Goal: Transaction & Acquisition: Purchase product/service

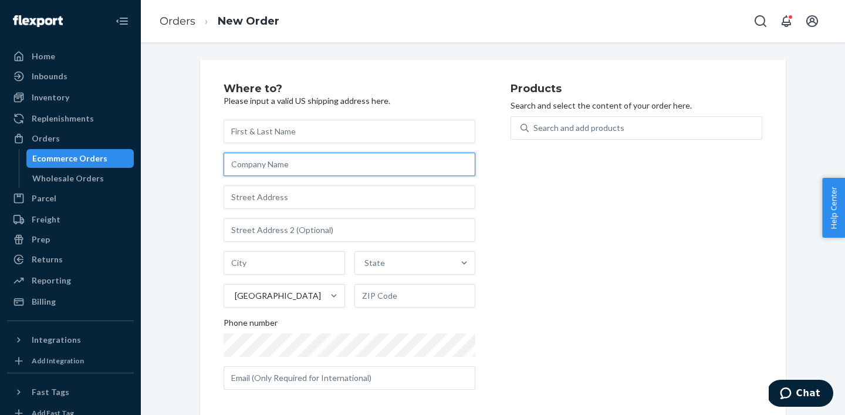
click at [311, 169] on input "text" at bounding box center [349, 163] width 252 height 23
paste input "[PERSON_NAME]"
type input "[PERSON_NAME]"
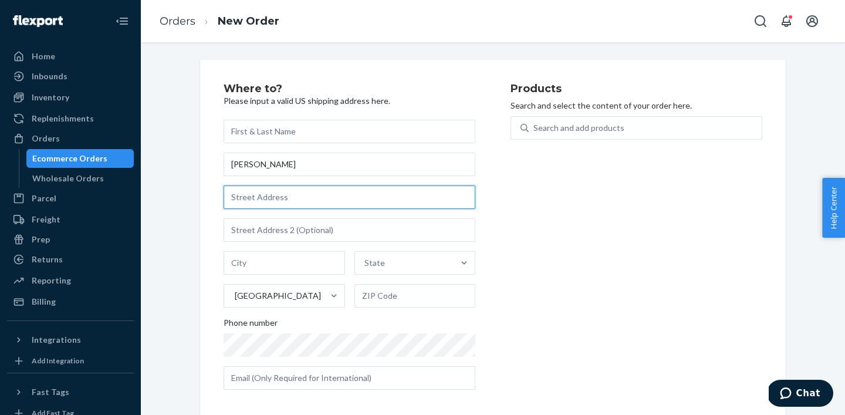
click at [285, 194] on input "text" at bounding box center [349, 196] width 252 height 23
paste input "[GEOGRAPHIC_DATA]"
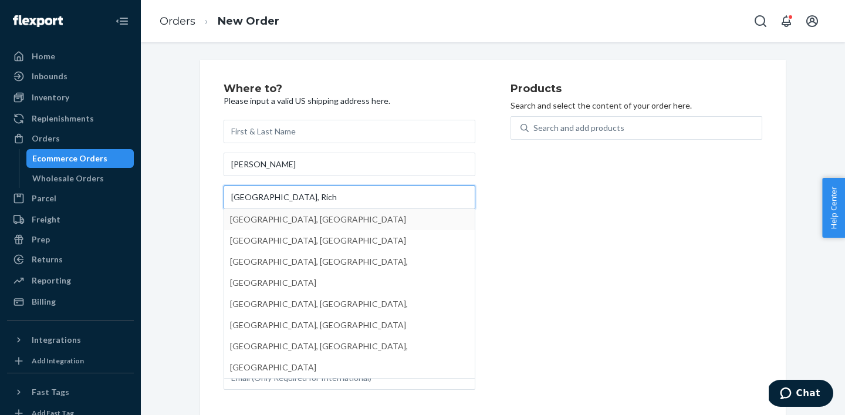
type input "[GEOGRAPHIC_DATA], Rich"
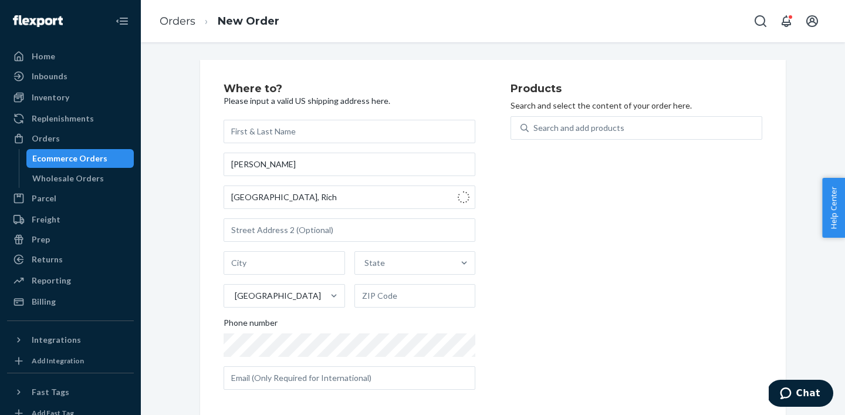
type input "[GEOGRAPHIC_DATA]"
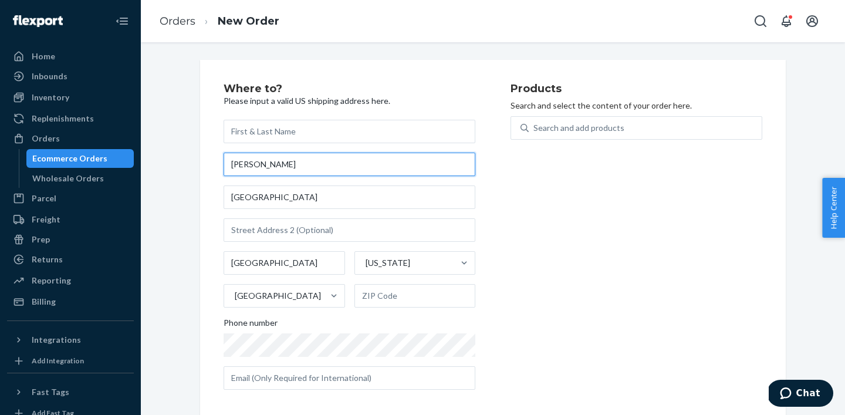
click at [274, 162] on input "[PERSON_NAME]" at bounding box center [349, 163] width 252 height 23
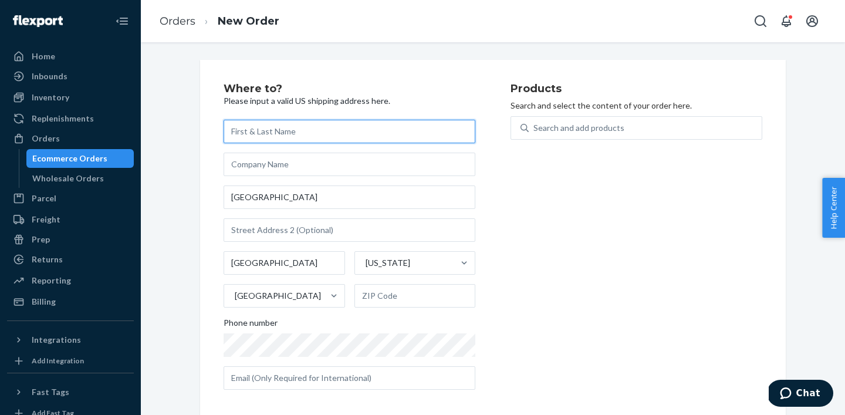
click at [279, 121] on input "text" at bounding box center [349, 131] width 252 height 23
paste input "[PERSON_NAME]"
type input "[PERSON_NAME]"
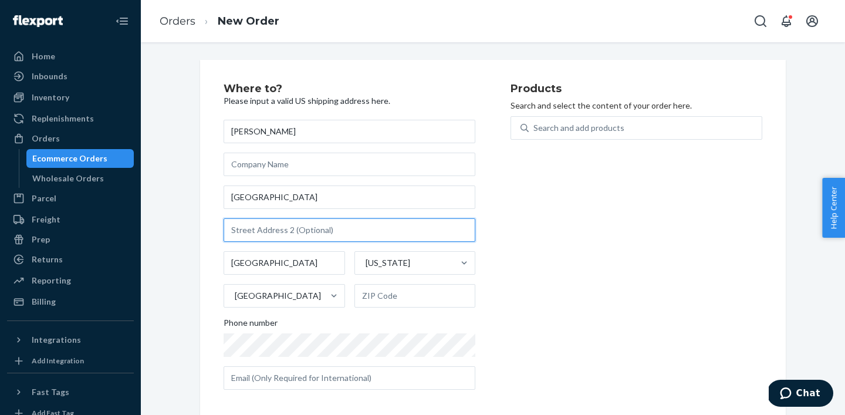
click at [273, 236] on input "text" at bounding box center [349, 229] width 252 height 23
paste input "C"
type input "C"
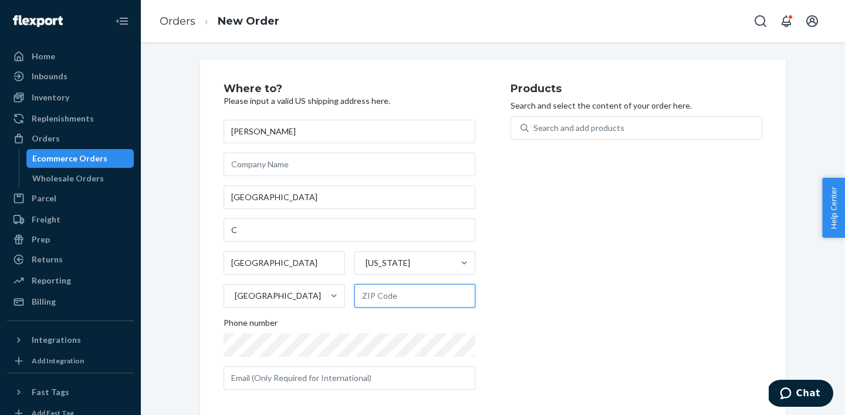
click at [395, 294] on input "text" at bounding box center [414, 295] width 121 height 23
paste input "23224"
type input "23224"
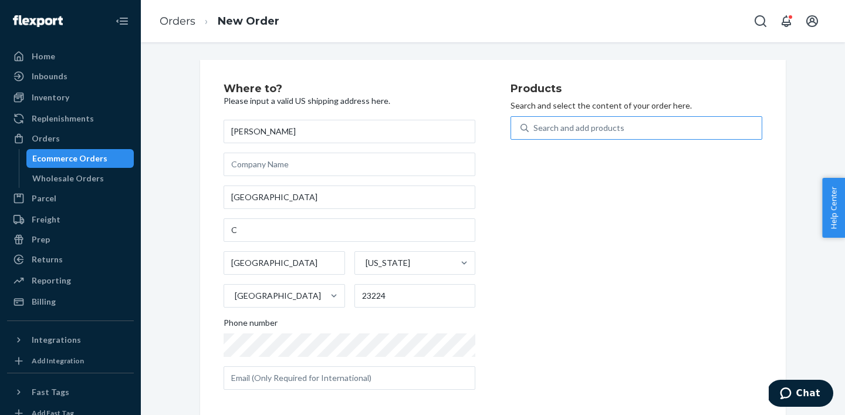
click at [649, 133] on div "Search and add products" at bounding box center [644, 127] width 233 height 21
click at [534, 133] on input "Search and add products" at bounding box center [533, 128] width 1 height 12
paste input "BRC-BTL-020"
type input "BRC-BTL-020"
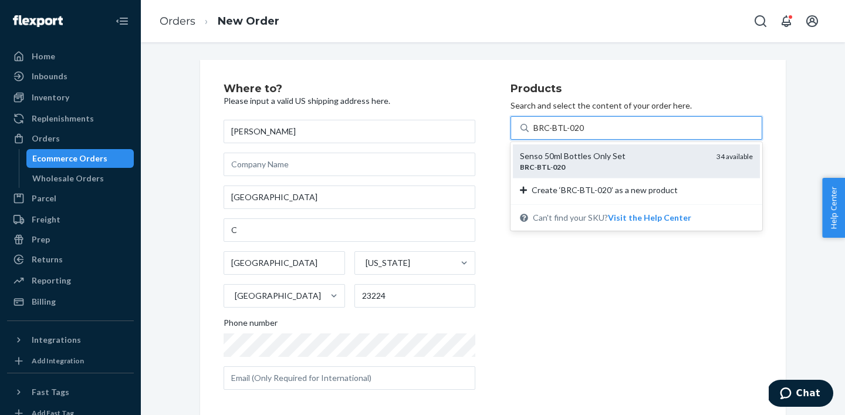
click at [636, 167] on div "BRC - BTL - 020" at bounding box center [613, 167] width 187 height 10
click at [584, 134] on input "BRC-BTL-020" at bounding box center [558, 128] width 50 height 12
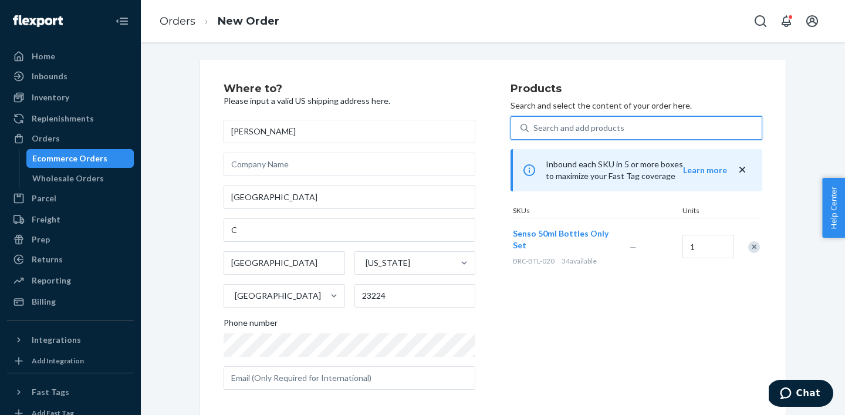
click at [602, 125] on div "Search and add products" at bounding box center [578, 128] width 91 height 12
click at [534, 125] on input "0 results available. Select is focused ,type to refine list, press Down to open…" at bounding box center [533, 128] width 1 height 12
paste input "BRC-BTL-018"
type input "BRC-BTL-018"
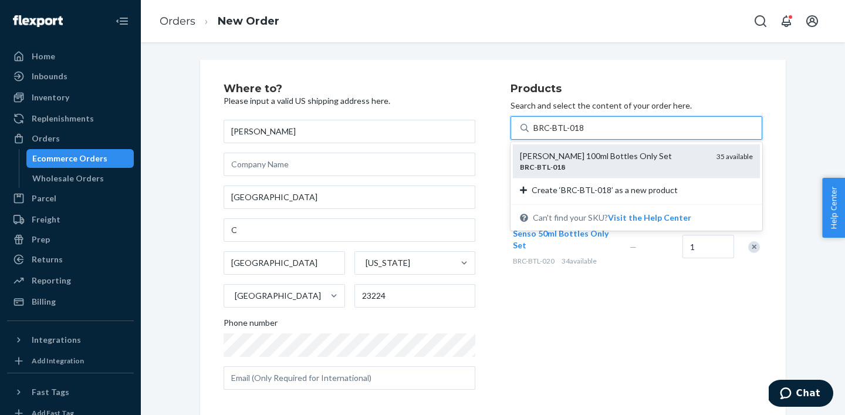
click at [591, 160] on div "[PERSON_NAME] 100ml Bottles Only Set" at bounding box center [613, 156] width 187 height 12
click at [584, 134] on input "BRC-BTL-018" at bounding box center [558, 128] width 50 height 12
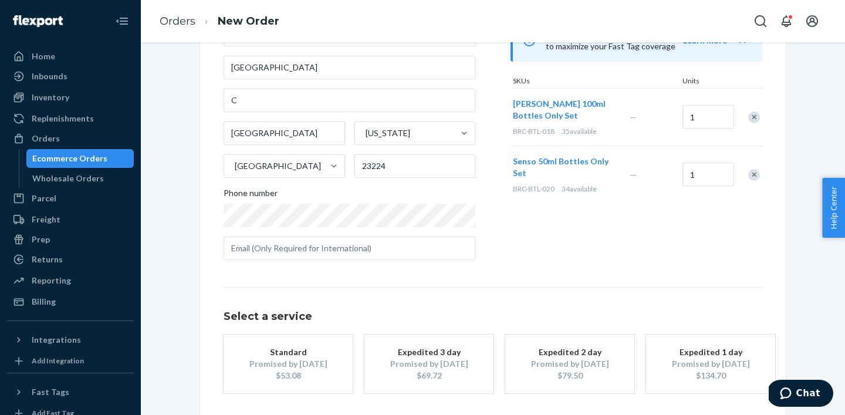
scroll to position [178, 0]
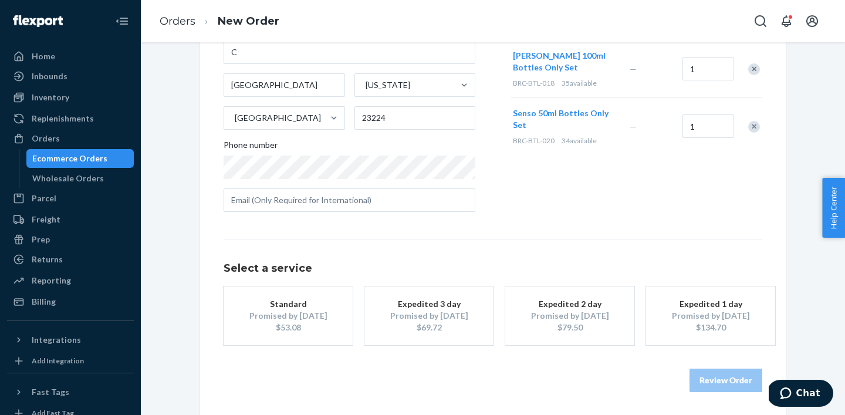
click at [304, 330] on div "$53.08" at bounding box center [288, 327] width 94 height 12
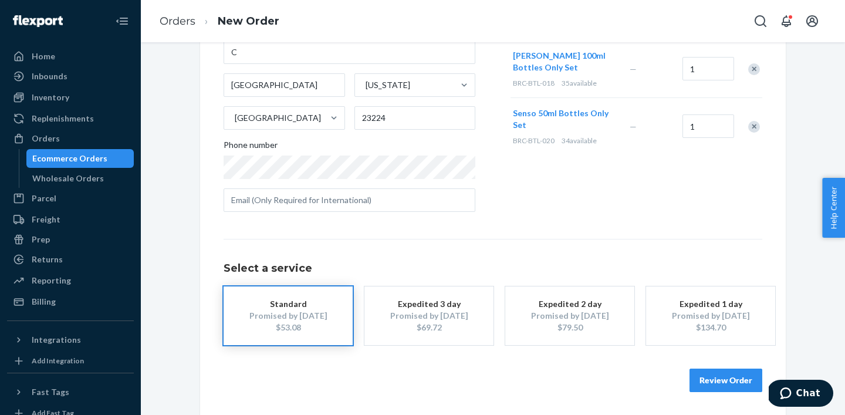
click at [712, 382] on button "Review Order" at bounding box center [725, 379] width 73 height 23
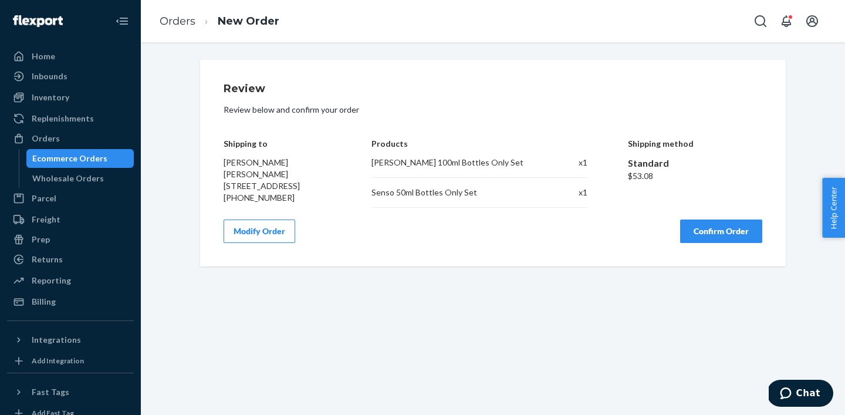
scroll to position [0, 0]
click at [721, 238] on button "Confirm Order" at bounding box center [721, 230] width 82 height 23
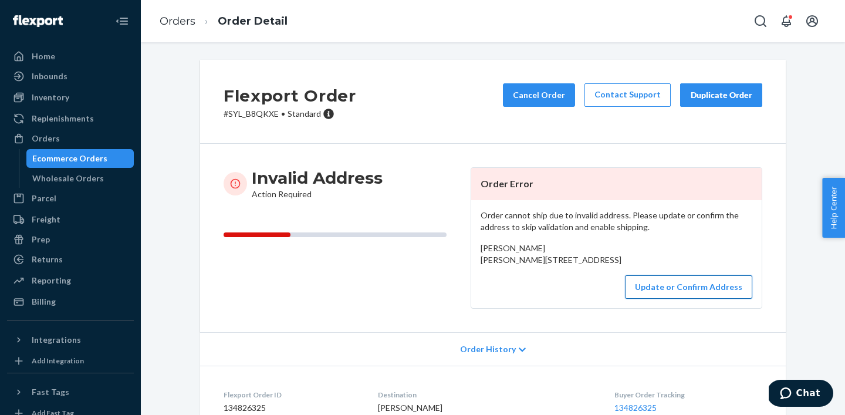
click at [671, 299] on button "Update or Confirm Address" at bounding box center [688, 286] width 127 height 23
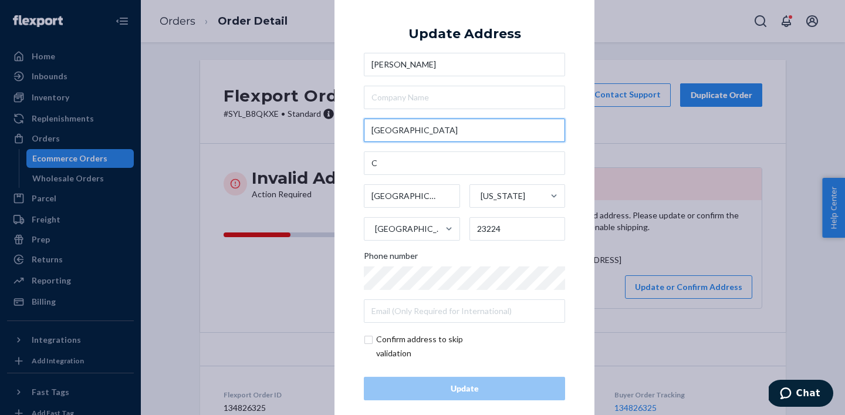
click at [407, 133] on input "[GEOGRAPHIC_DATA]" at bounding box center [464, 129] width 201 height 23
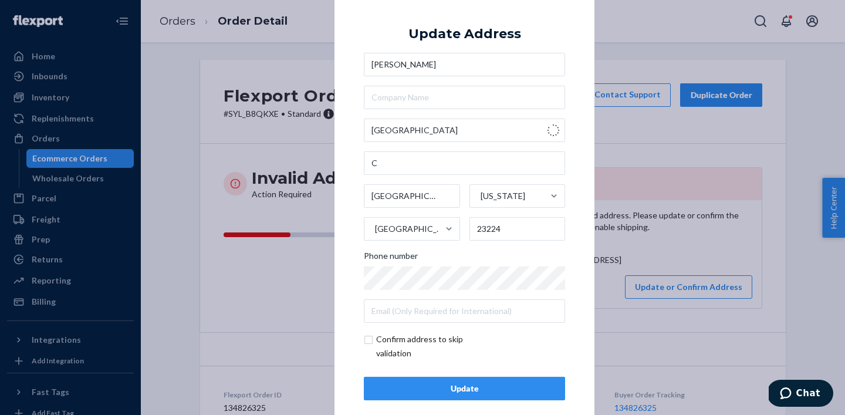
type input "[GEOGRAPHIC_DATA]"
type input "[US_STATE]"
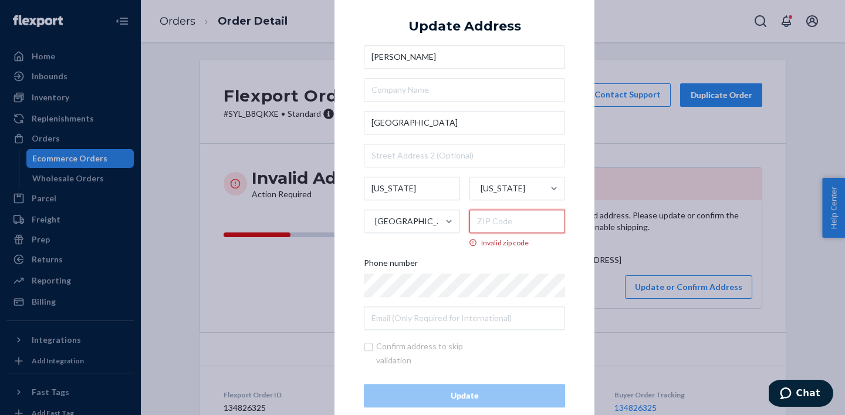
click at [527, 227] on input "Invalid zip code" at bounding box center [517, 220] width 96 height 23
click at [438, 188] on input "[US_STATE]" at bounding box center [412, 188] width 96 height 23
type input "[GEOGRAPHIC_DATA]"
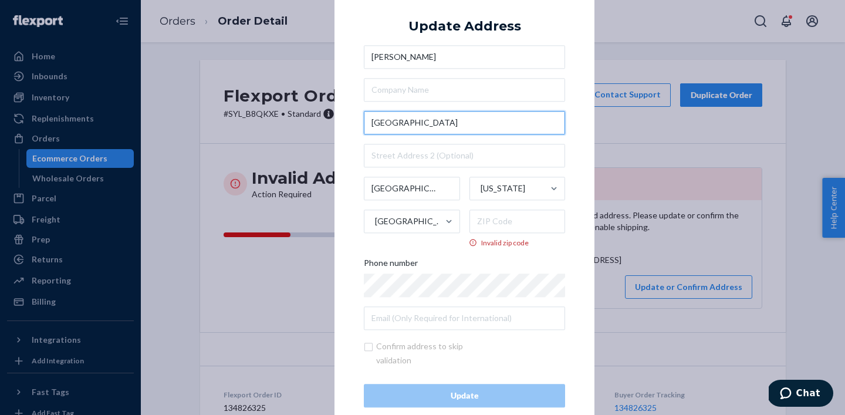
click at [451, 129] on input "[GEOGRAPHIC_DATA]" at bounding box center [464, 122] width 201 height 23
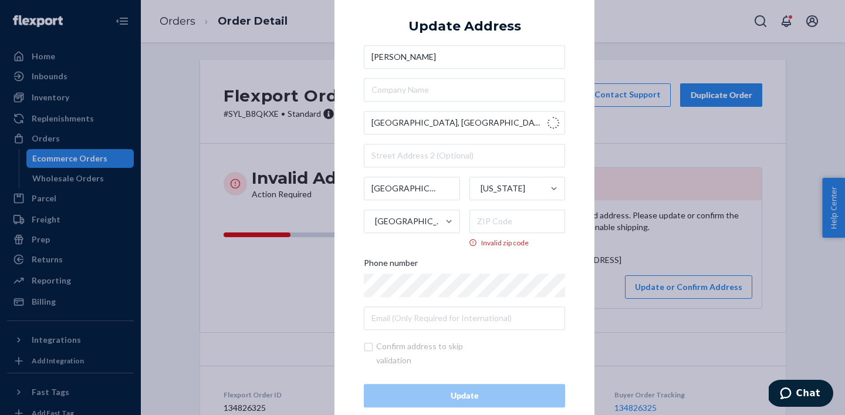
type input "[GEOGRAPHIC_DATA]"
type input "[US_STATE]"
click at [516, 222] on input "Invalid zip code" at bounding box center [517, 220] width 96 height 23
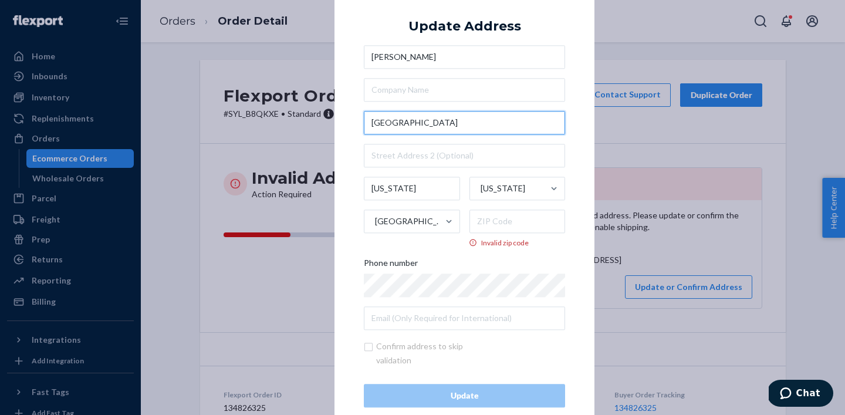
click at [430, 122] on input "[GEOGRAPHIC_DATA]" at bounding box center [464, 122] width 201 height 23
paste input "[STREET_ADDRESS][PERSON_NAME]"
type input "[STREET_ADDRESS]"
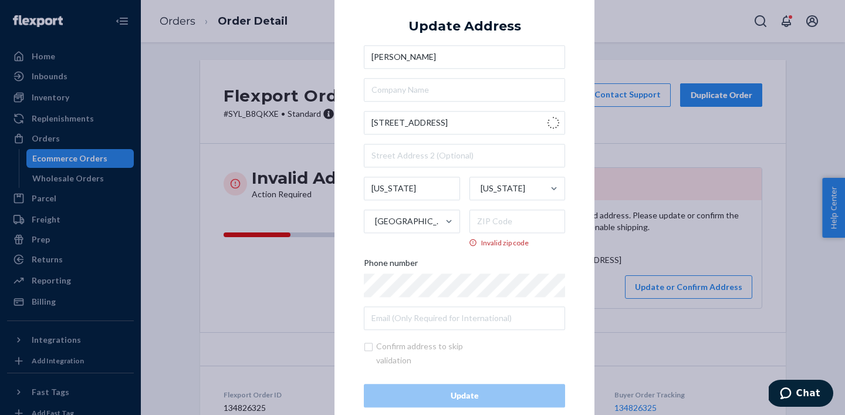
type input "Midlothian"
type input "23112"
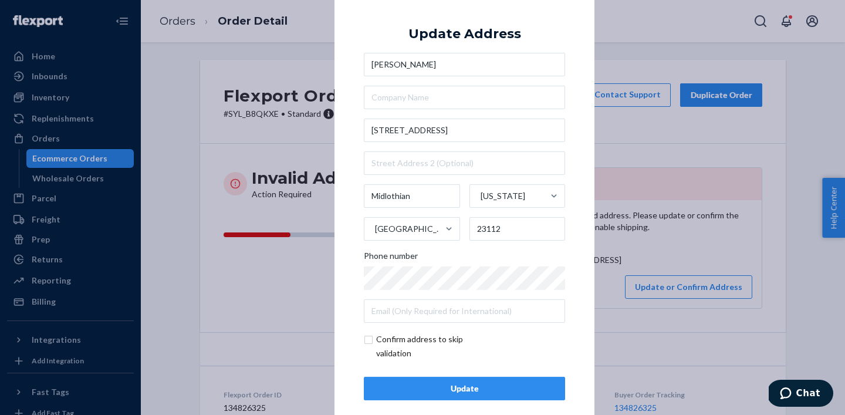
click at [480, 389] on div "Update" at bounding box center [464, 388] width 181 height 12
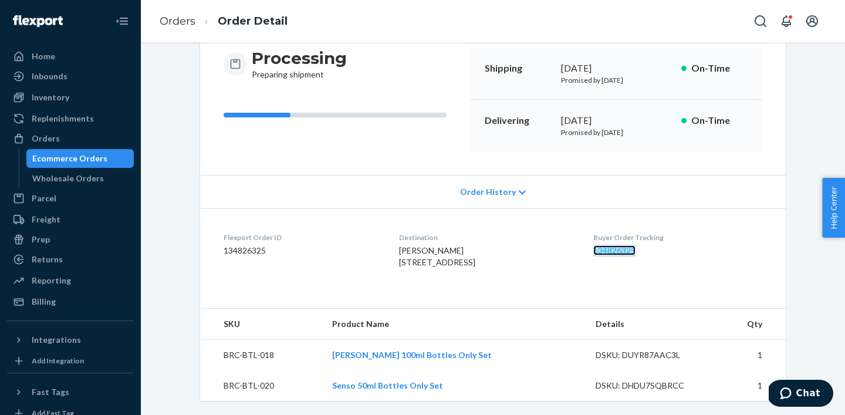
scroll to position [143, 0]
click at [71, 156] on div "Ecommerce Orders" at bounding box center [69, 158] width 75 height 12
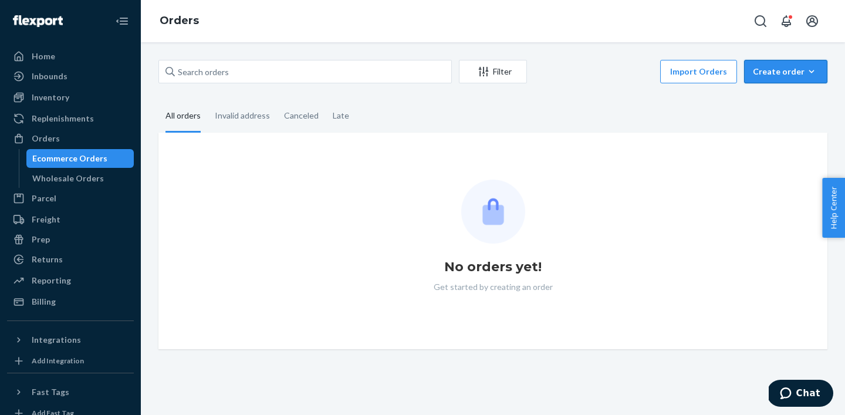
click at [806, 76] on icon "button" at bounding box center [811, 72] width 12 height 12
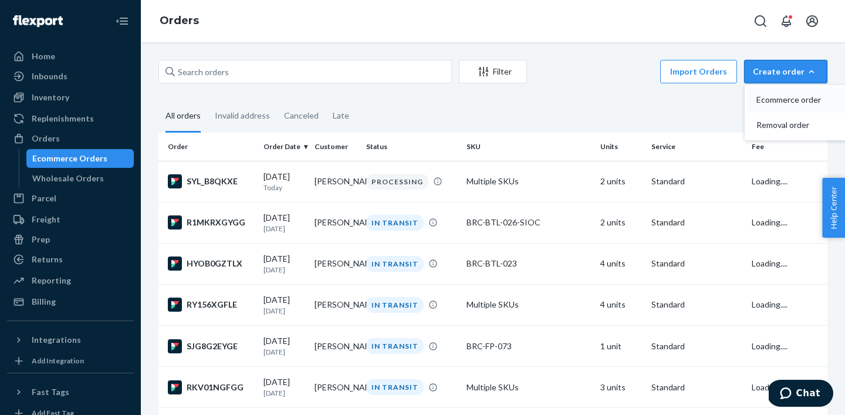
click at [795, 96] on span "Ecommerce order" at bounding box center [792, 100] width 73 height 8
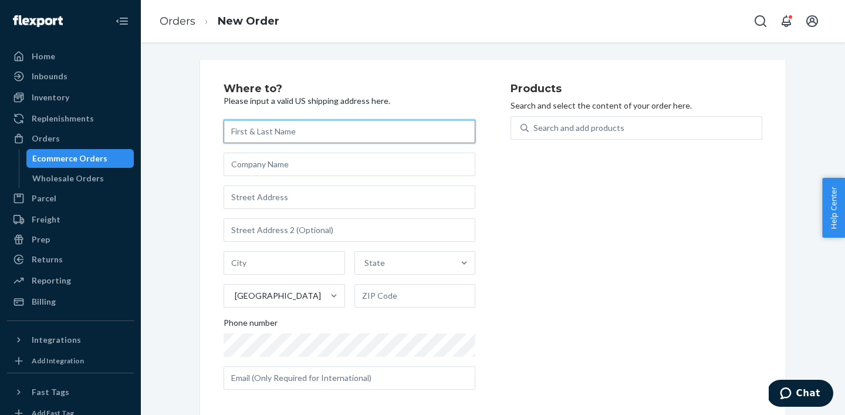
paste input "[PERSON_NAME]"
type input "[PERSON_NAME]"
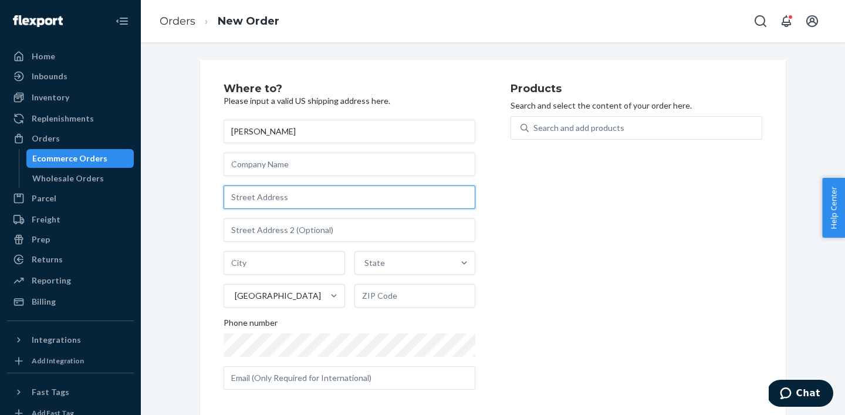
click at [306, 199] on input "text" at bounding box center [349, 196] width 252 height 23
paste input "[STREET_ADDRESS]"
type input "[STREET_ADDRESS]"
type input "[GEOGRAPHIC_DATA]"
type input "90291"
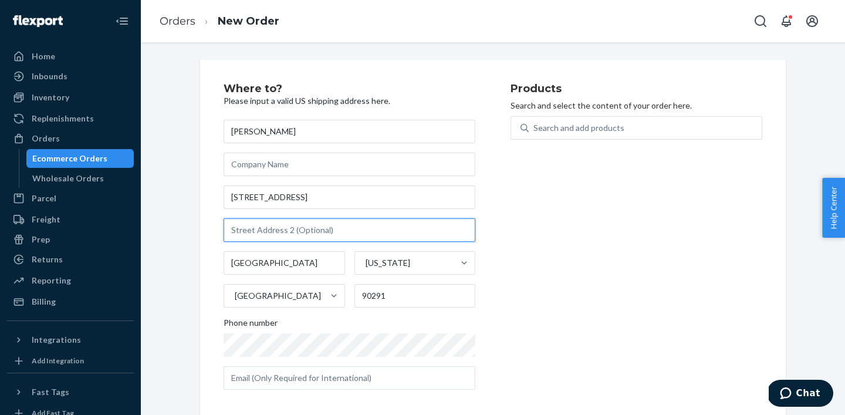
click at [260, 221] on input "text" at bounding box center [349, 229] width 252 height 23
paste input "Apartment 8"
type input "Apartment 8"
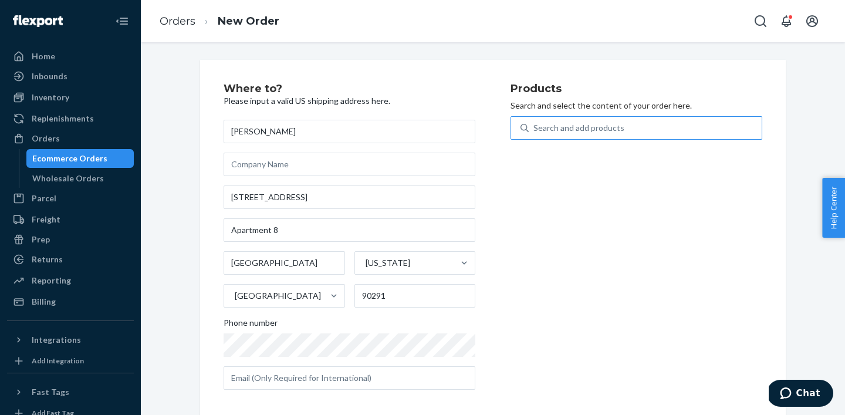
click at [615, 124] on div "Search and add products" at bounding box center [578, 128] width 91 height 12
click at [534, 124] on input "Search and add products" at bounding box center [533, 128] width 1 height 12
paste input "BRC-FP-055"
type input "BRC-FP-055"
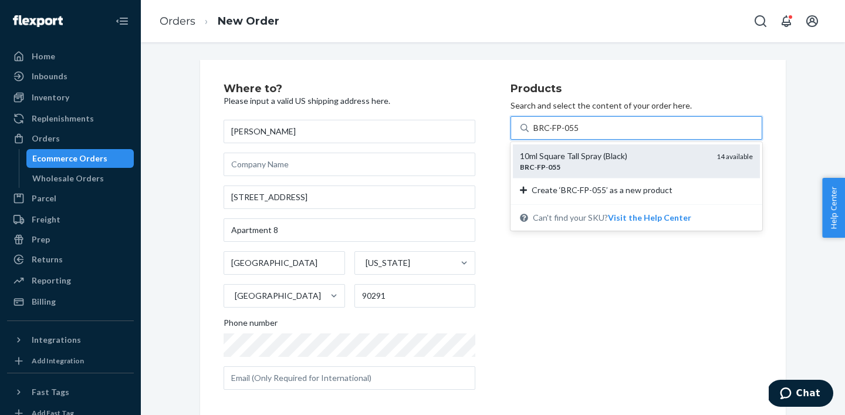
click at [602, 157] on div "10ml Square Tall Spray (Black)" at bounding box center [613, 156] width 187 height 12
click at [579, 134] on input "BRC-FP-055" at bounding box center [556, 128] width 46 height 12
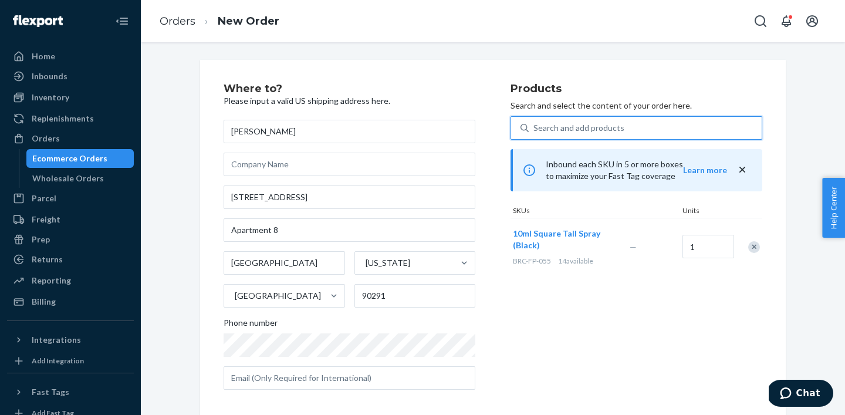
scroll to position [178, 0]
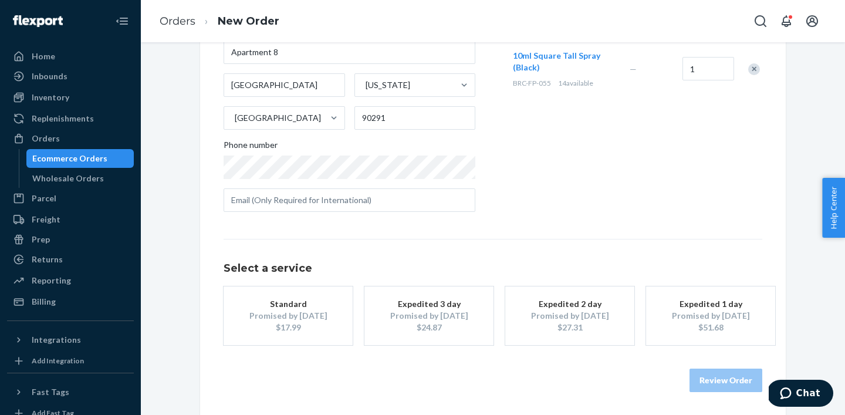
click at [306, 317] on div "Promised by [DATE]" at bounding box center [288, 316] width 94 height 12
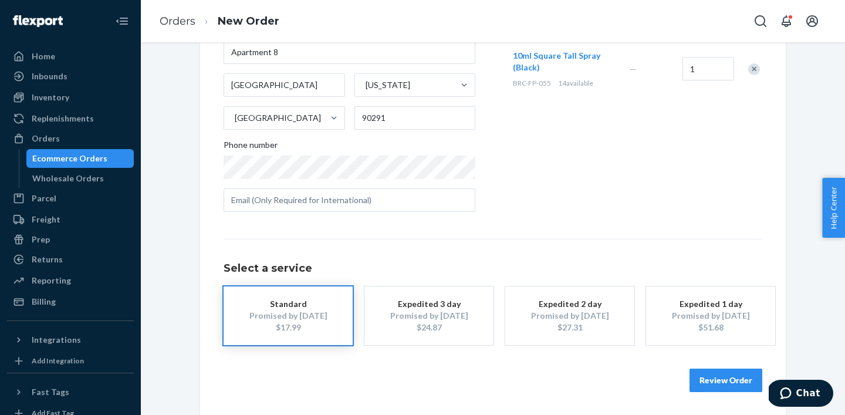
click at [742, 375] on button "Review Order" at bounding box center [725, 379] width 73 height 23
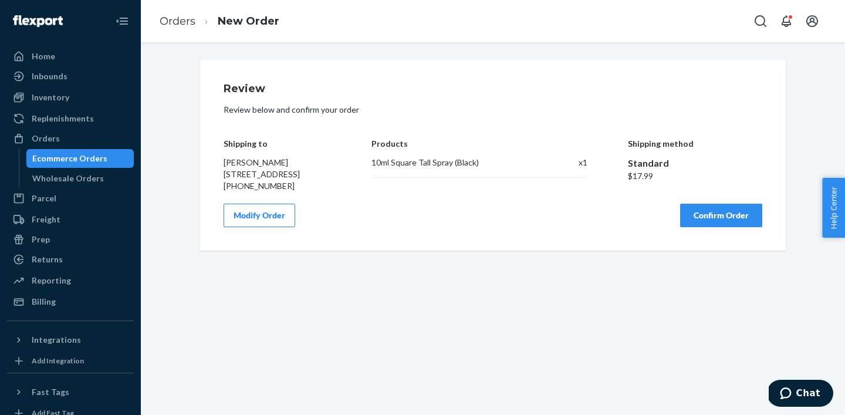
click at [700, 227] on button "Confirm Order" at bounding box center [721, 215] width 82 height 23
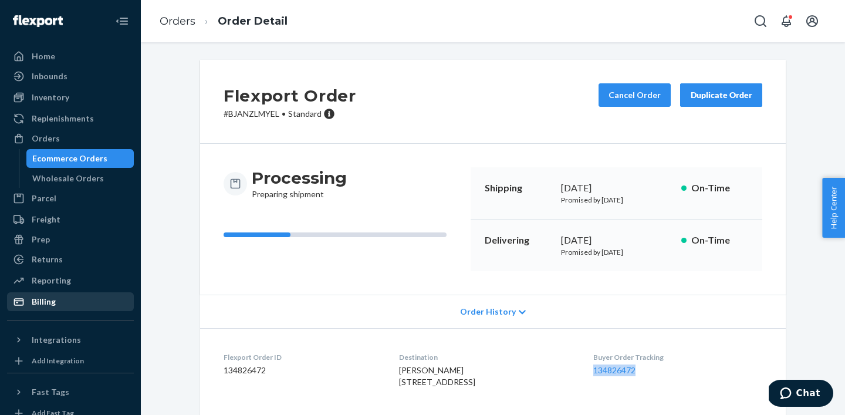
click at [54, 304] on div "Billing" at bounding box center [44, 302] width 24 height 12
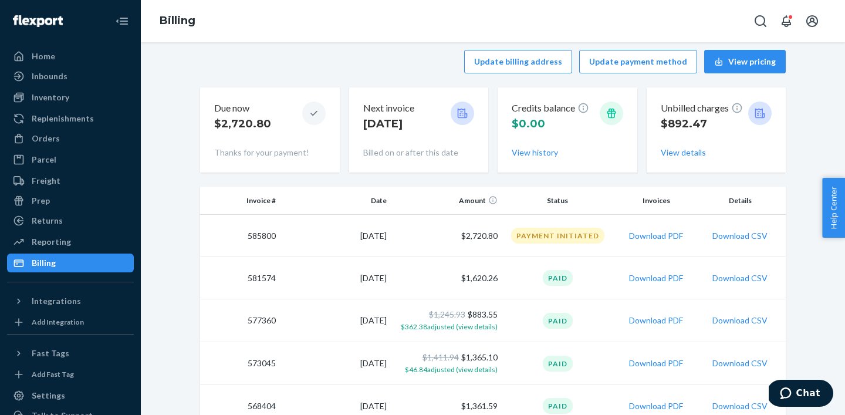
scroll to position [11, 0]
click at [60, 142] on div "Orders" at bounding box center [70, 138] width 124 height 16
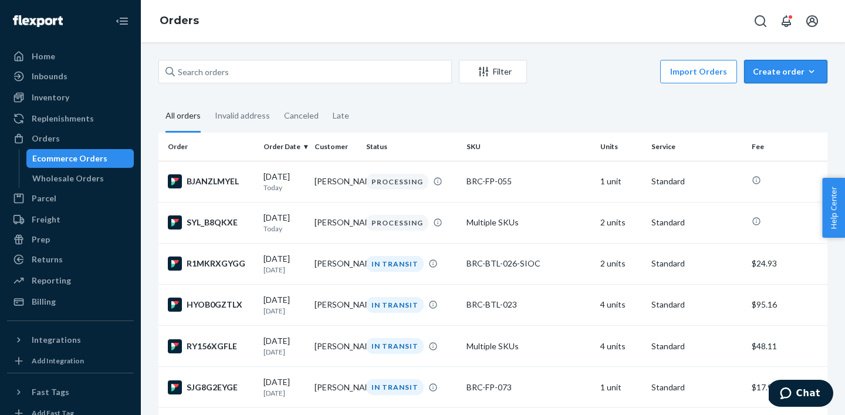
click at [810, 76] on icon "button" at bounding box center [811, 72] width 12 height 12
click at [802, 104] on span "Ecommerce order" at bounding box center [792, 100] width 73 height 8
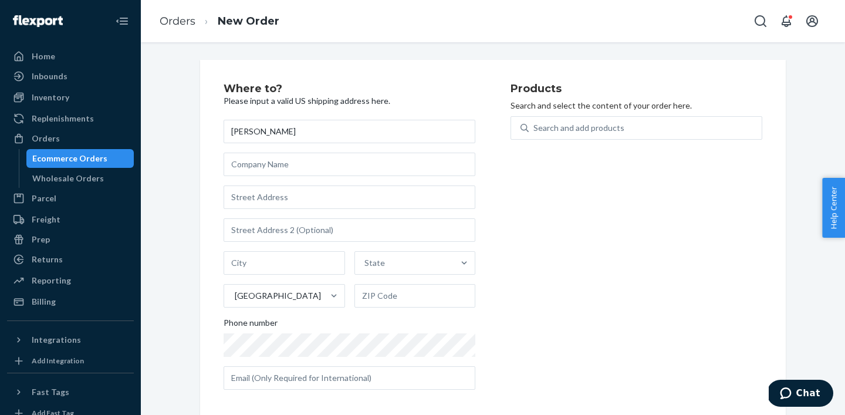
type input "[PERSON_NAME]"
click at [260, 200] on input "text" at bounding box center [349, 196] width 252 height 23
paste input "[STREET_ADDRESS][PERSON_NAME]"
type input "[STREET_ADDRESS][PERSON_NAME]"
type input "Uvalda"
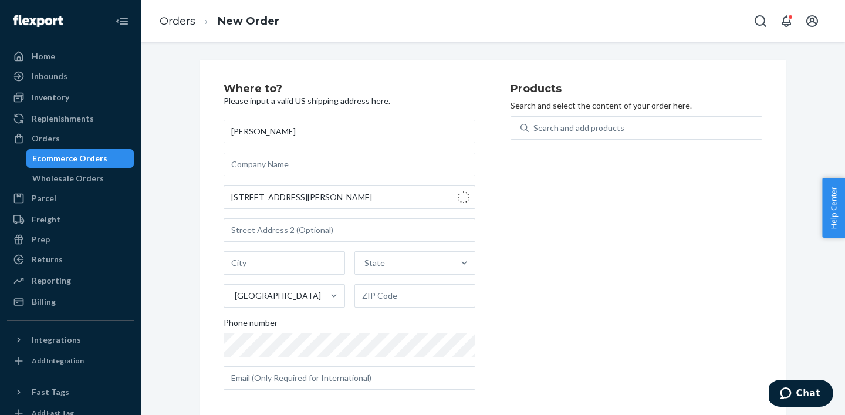
type input "30473"
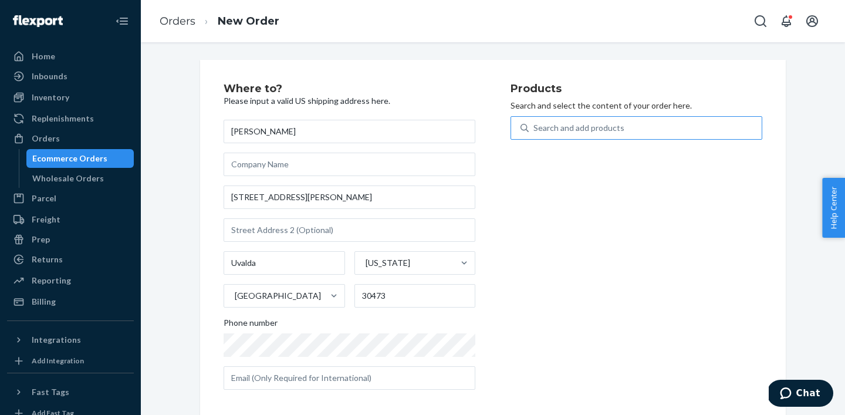
click at [590, 130] on div "Search and add products" at bounding box center [578, 128] width 91 height 12
click at [534, 130] on input "Search and add products" at bounding box center [533, 128] width 1 height 12
paste input "BRC-BTL-038"
type input "BRC-BTL-038"
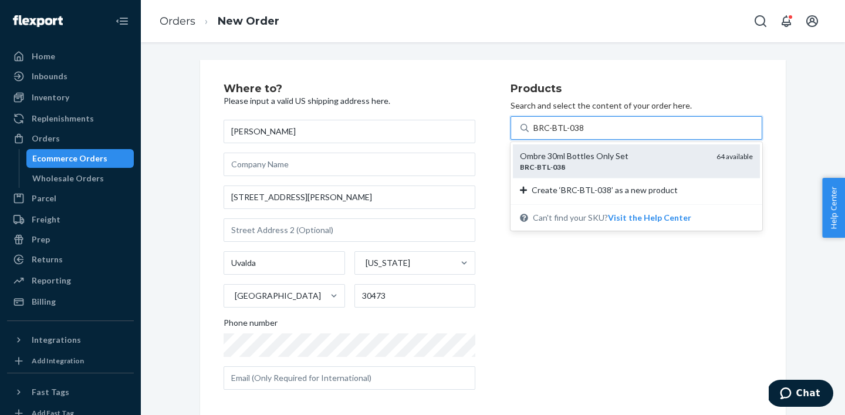
click at [590, 161] on div "Ombre 30ml Bottles Only Set" at bounding box center [613, 156] width 187 height 12
click at [584, 134] on input "BRC-BTL-038" at bounding box center [558, 128] width 50 height 12
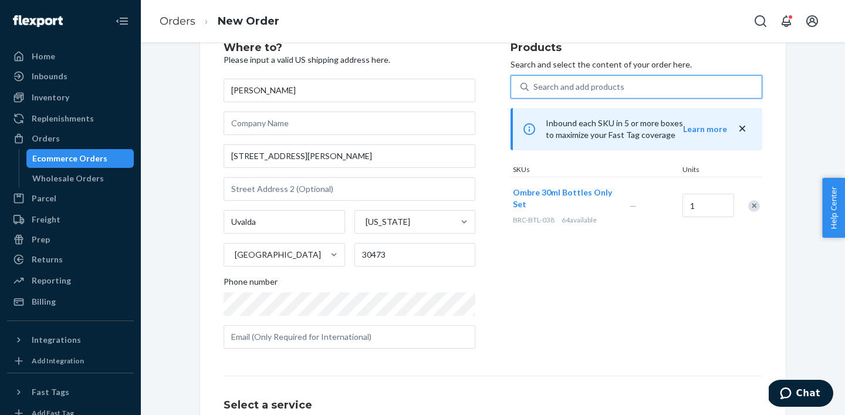
scroll to position [120, 0]
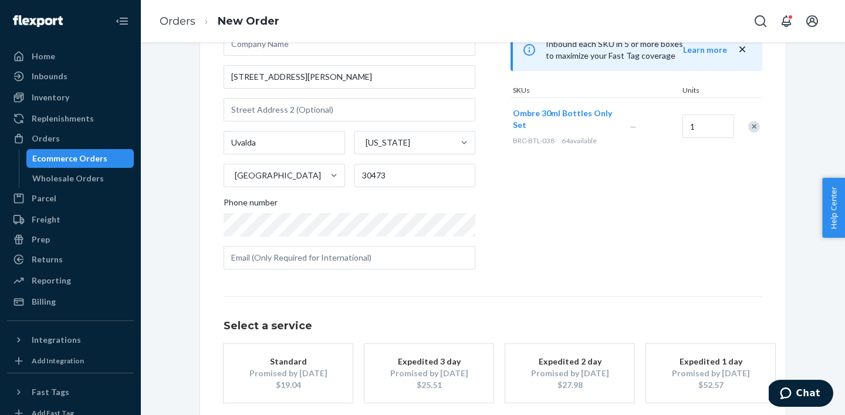
click at [304, 377] on div "Promised by [DATE]" at bounding box center [288, 373] width 94 height 12
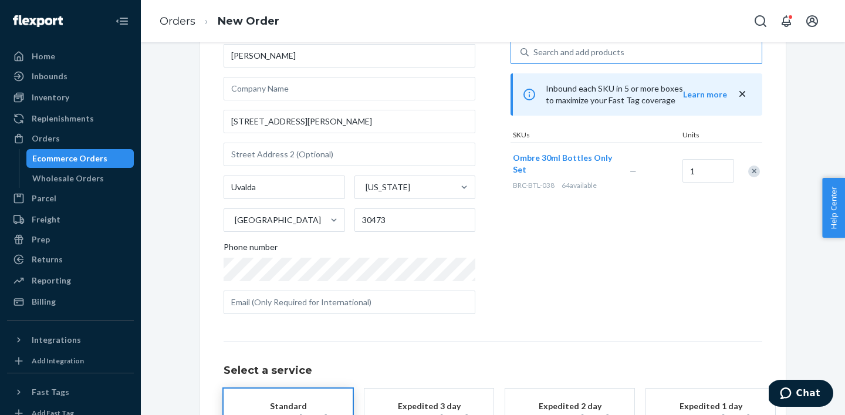
scroll to position [178, 0]
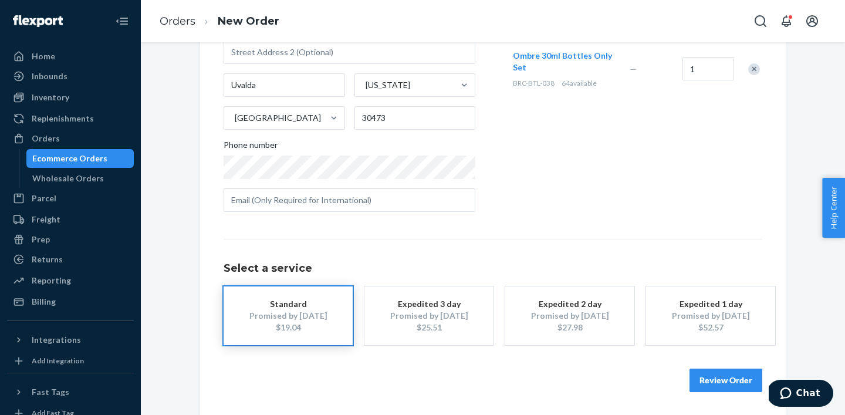
click at [717, 372] on button "Review Order" at bounding box center [725, 379] width 73 height 23
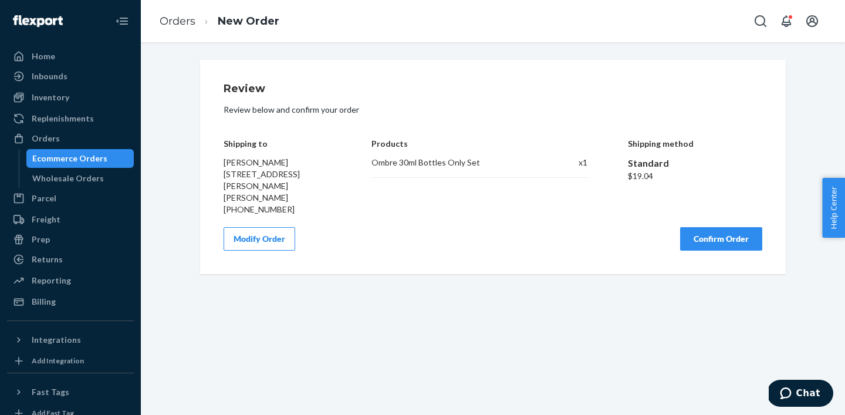
click at [727, 227] on button "Confirm Order" at bounding box center [721, 238] width 82 height 23
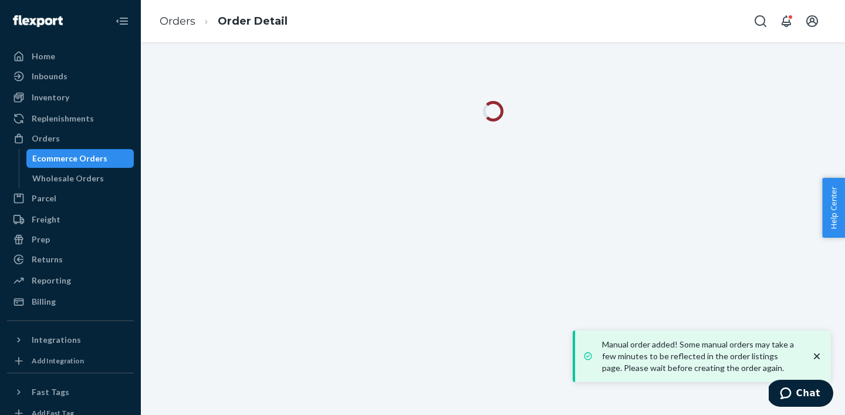
click at [818, 355] on icon "close toast" at bounding box center [817, 356] width 12 height 12
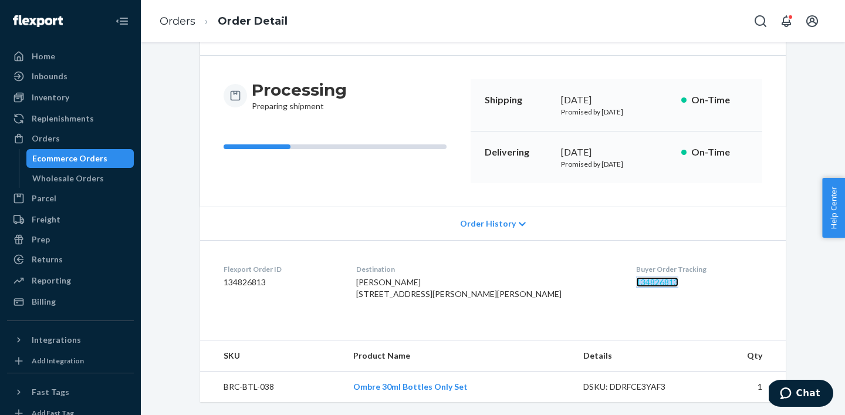
scroll to position [113, 0]
click at [85, 162] on div "Ecommerce Orders" at bounding box center [69, 158] width 75 height 12
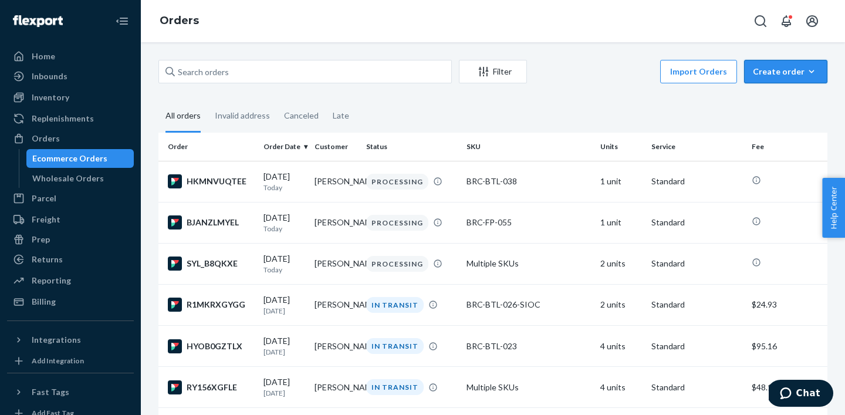
click at [779, 67] on div "Create order" at bounding box center [785, 72] width 66 height 12
click at [779, 103] on span "Ecommerce order" at bounding box center [792, 100] width 73 height 8
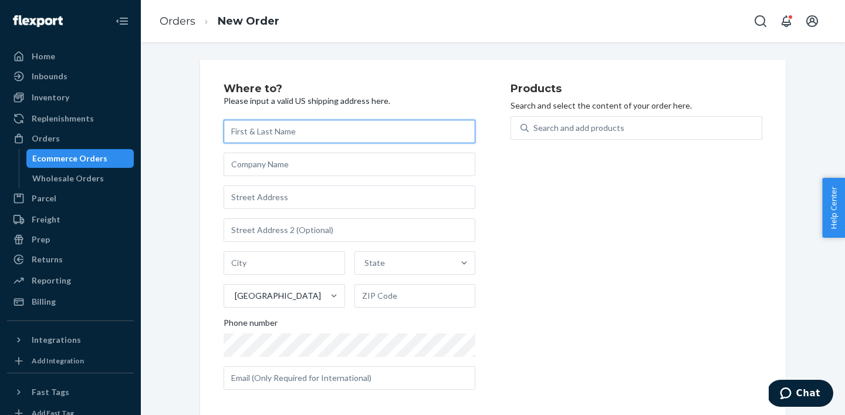
paste input "[PERSON_NAME]"
type input "[PERSON_NAME]"
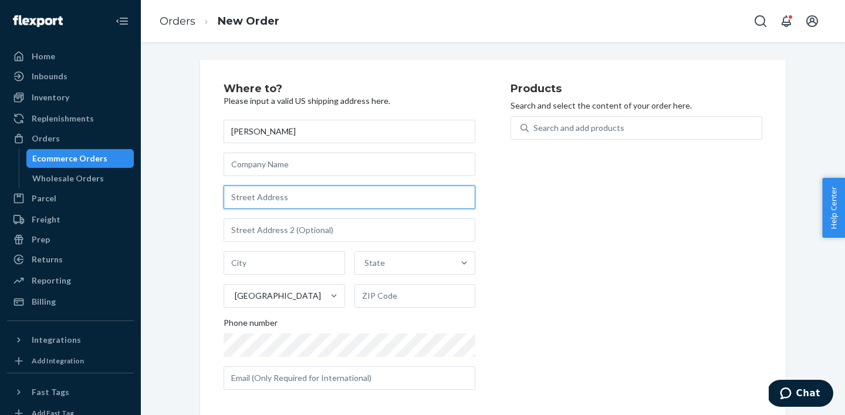
click at [250, 198] on input "text" at bounding box center [349, 196] width 252 height 23
paste input "21 Sussex A"
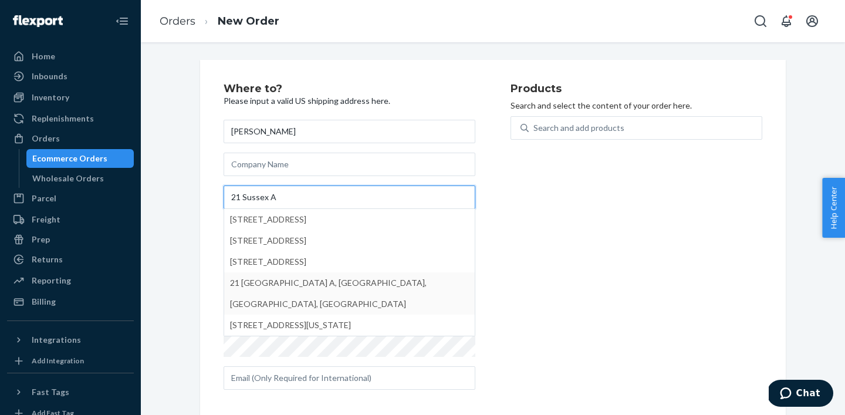
type input "21 Sussex A"
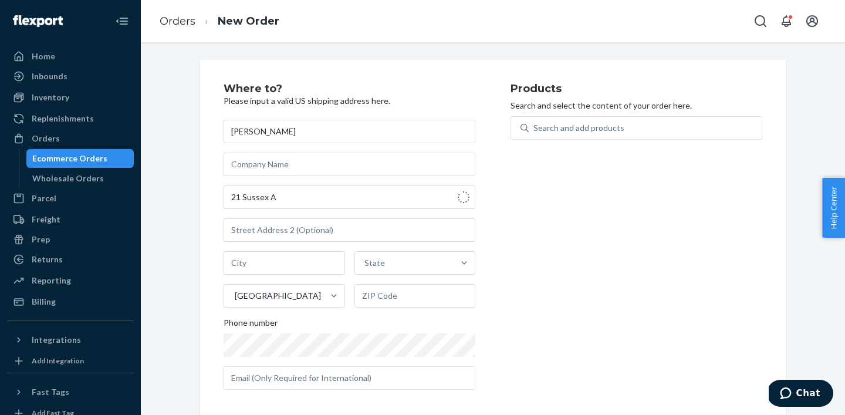
type input "[GEOGRAPHIC_DATA]"
type input "33417"
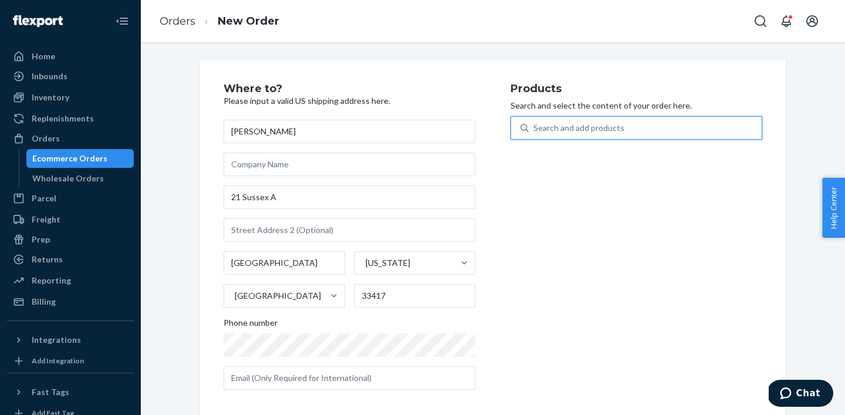
click at [552, 128] on div "Search and add products" at bounding box center [578, 128] width 91 height 12
click at [534, 128] on input "0 results available. Use Up and Down to choose options, press Enter to select t…" at bounding box center [533, 128] width 1 height 12
paste input "BRC-BTL-023"
type input "BRC-BTL-023"
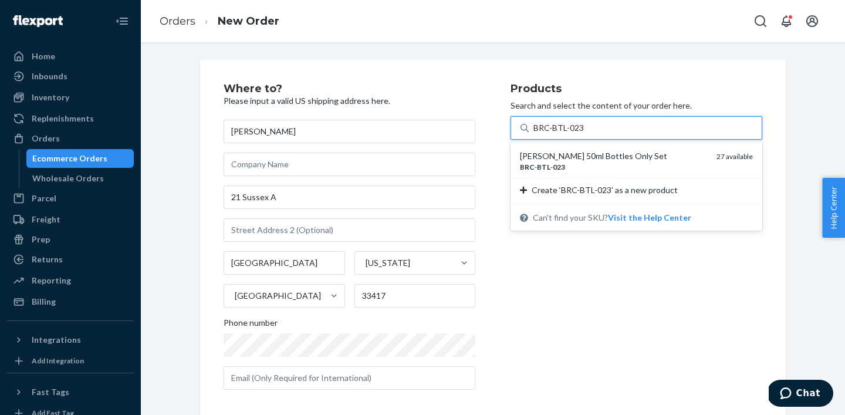
click at [563, 158] on div "[PERSON_NAME] 50ml Bottles Only Set" at bounding box center [613, 156] width 187 height 12
click at [563, 134] on input "BRC-BTL-023" at bounding box center [558, 128] width 50 height 12
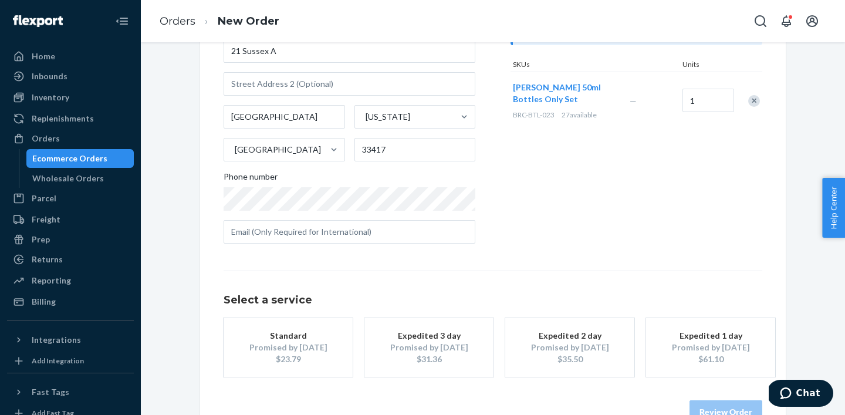
scroll to position [178, 0]
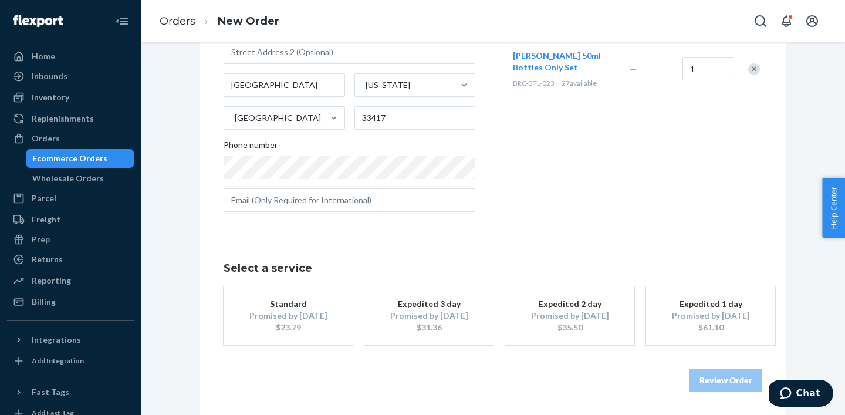
click at [316, 314] on div "Promised by [DATE]" at bounding box center [288, 316] width 94 height 12
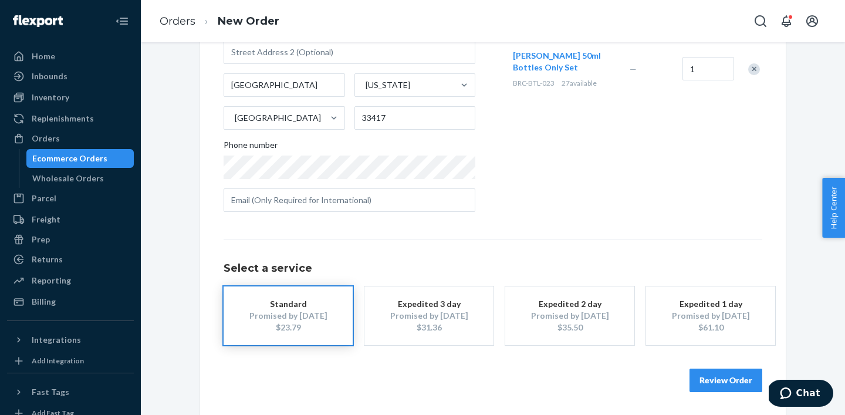
click at [717, 378] on button "Review Order" at bounding box center [725, 379] width 73 height 23
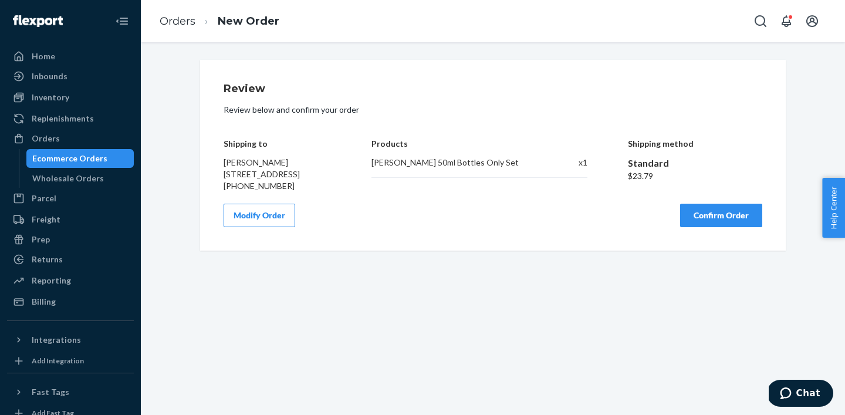
click at [701, 227] on button "Confirm Order" at bounding box center [721, 215] width 82 height 23
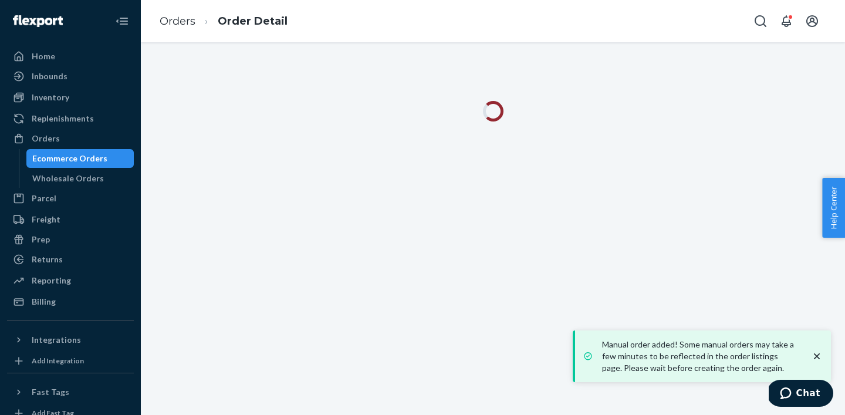
click at [819, 357] on icon "close toast" at bounding box center [817, 356] width 12 height 12
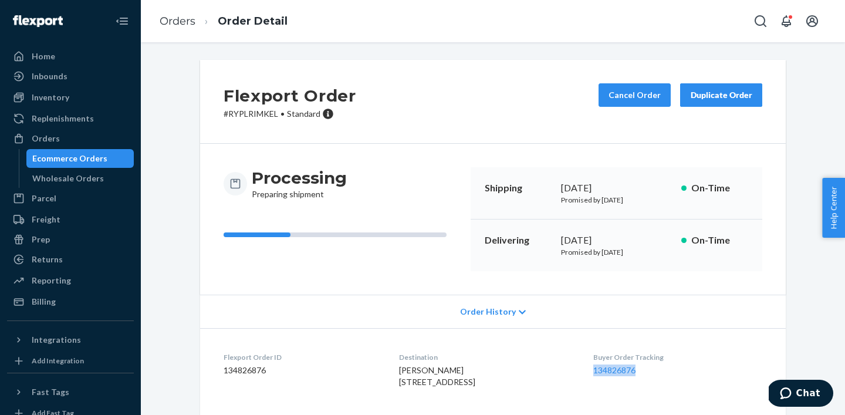
click at [77, 158] on div "Ecommerce Orders" at bounding box center [69, 158] width 75 height 12
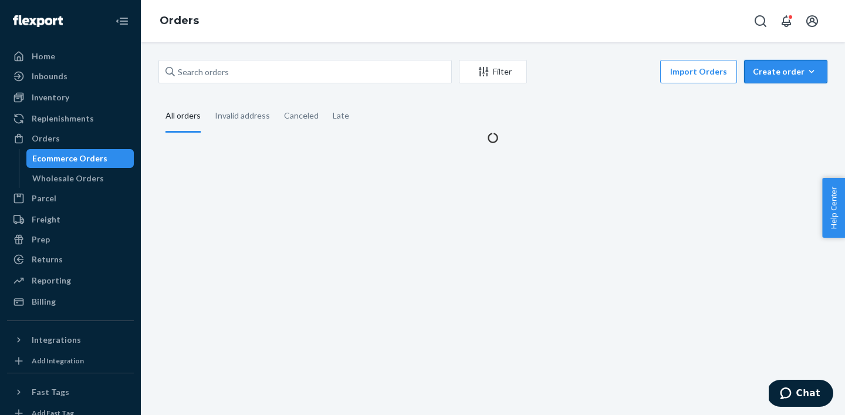
click at [751, 67] on button "Create order Ecommerce order Removal order" at bounding box center [785, 71] width 83 height 23
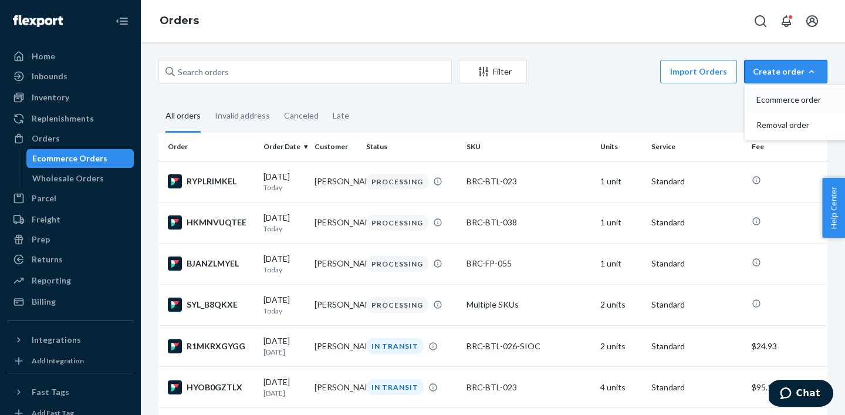
click at [771, 97] on span "Ecommerce order" at bounding box center [792, 100] width 73 height 8
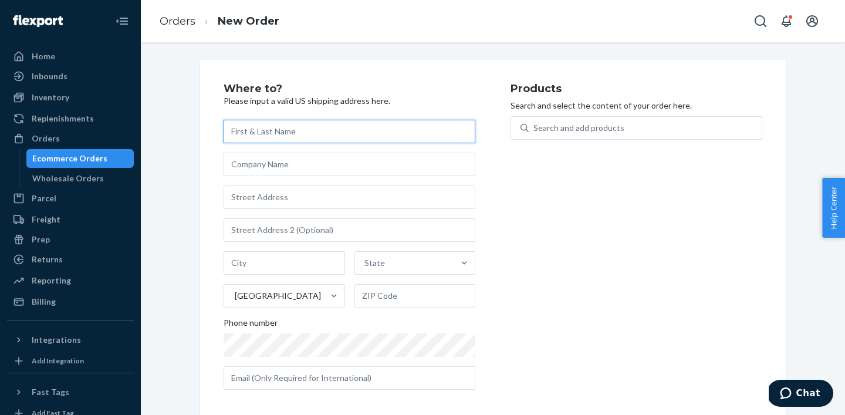
paste input "[PERSON_NAME]"
type input "[PERSON_NAME]"
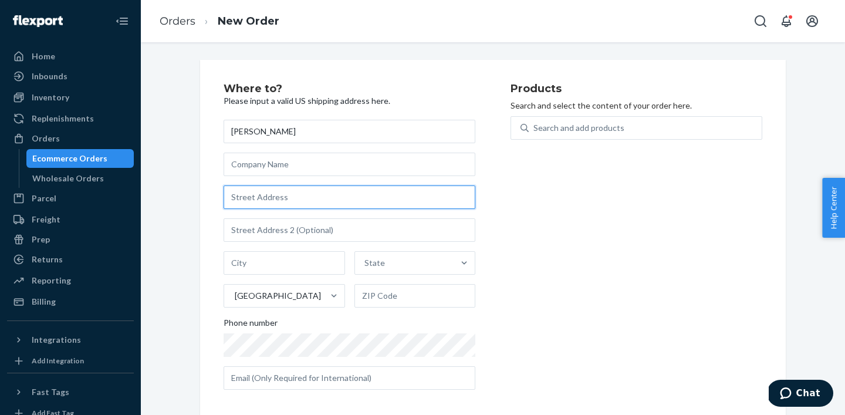
click at [272, 194] on input "text" at bounding box center [349, 196] width 252 height 23
paste input "[STREET_ADDRESS]"
type input "[STREET_ADDRESS]"
type input "[PERSON_NAME]"
type input "32746"
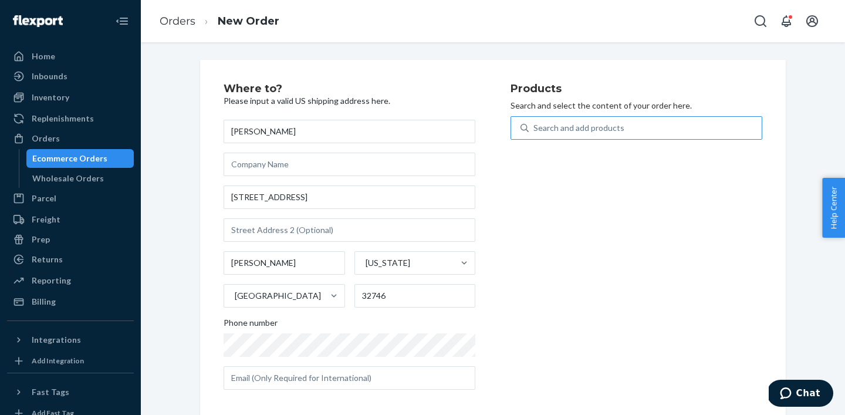
click at [554, 121] on div "Search and add products" at bounding box center [644, 127] width 233 height 21
click at [534, 122] on input "Search and add products" at bounding box center [533, 128] width 1 height 12
paste input "BRC-BTL-031"
type input "BRC-BTL-031"
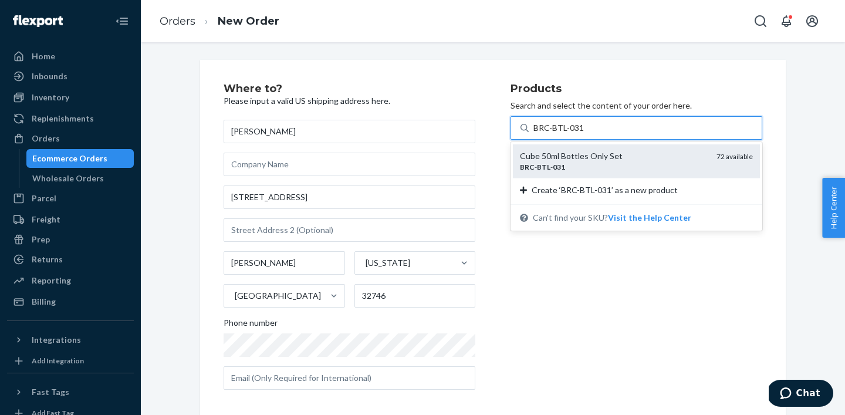
click at [557, 167] on em "031" at bounding box center [558, 166] width 12 height 9
click at [557, 134] on input "BRC-BTL-031" at bounding box center [558, 128] width 50 height 12
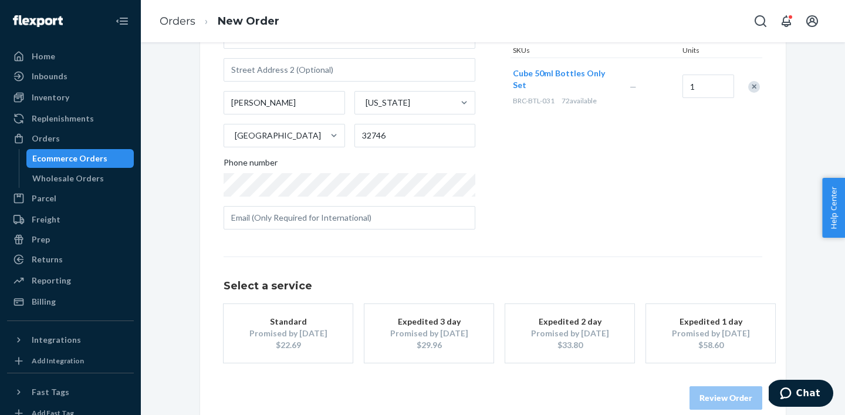
scroll to position [175, 0]
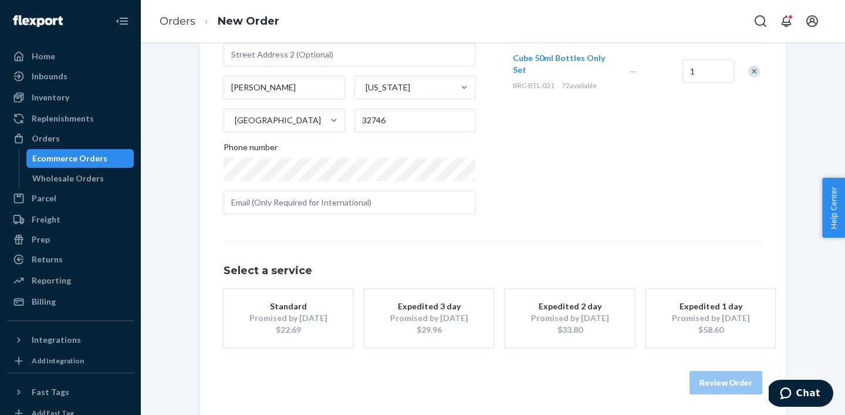
click at [308, 307] on div "Standard" at bounding box center [288, 306] width 94 height 12
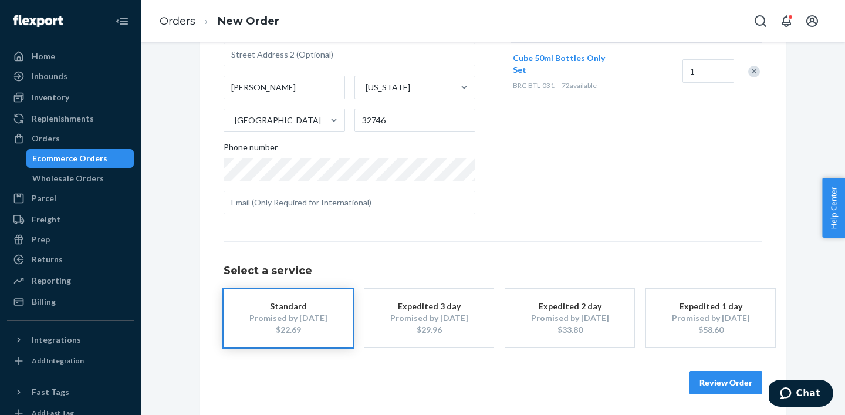
click at [740, 380] on button "Review Order" at bounding box center [725, 382] width 73 height 23
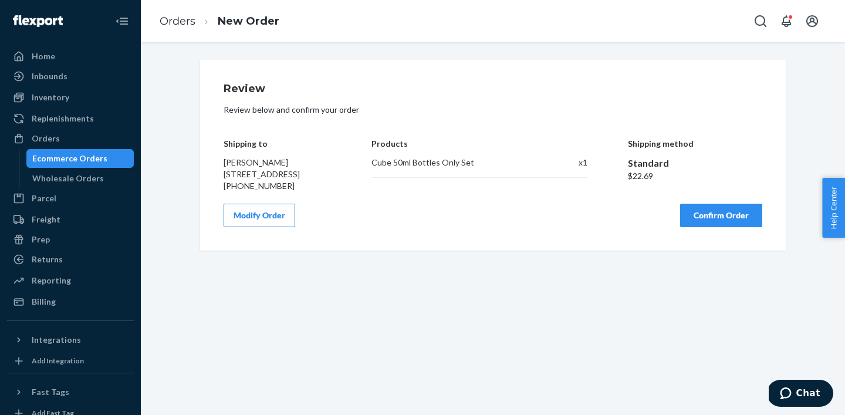
click at [725, 227] on button "Confirm Order" at bounding box center [721, 215] width 82 height 23
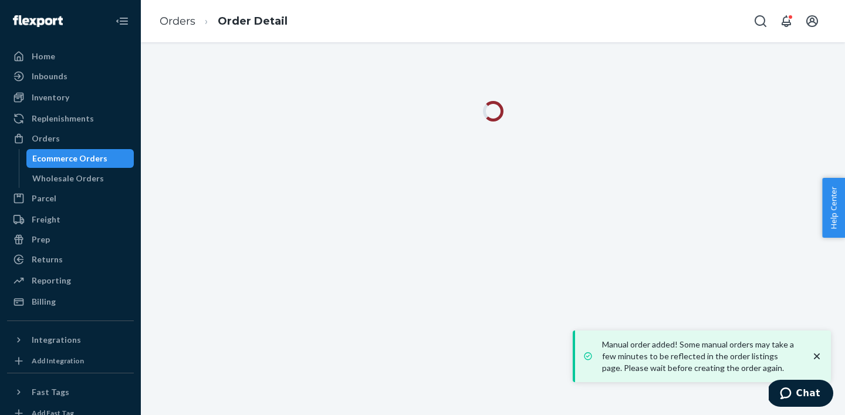
click at [814, 356] on icon "close toast" at bounding box center [817, 356] width 12 height 12
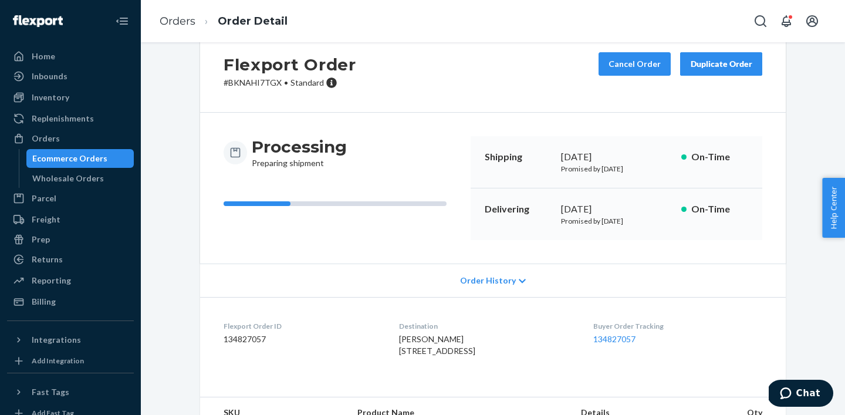
scroll to position [60, 0]
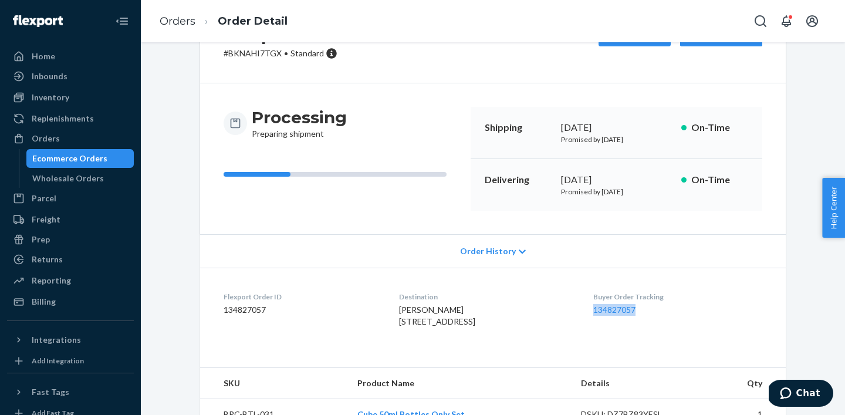
click at [89, 157] on div "Ecommerce Orders" at bounding box center [69, 158] width 75 height 12
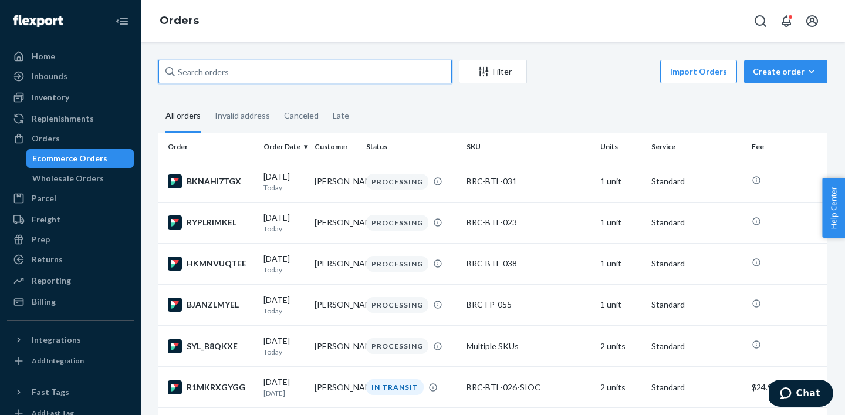
click at [365, 78] on input "text" at bounding box center [304, 71] width 293 height 23
paste input "3089"
type input "3089"
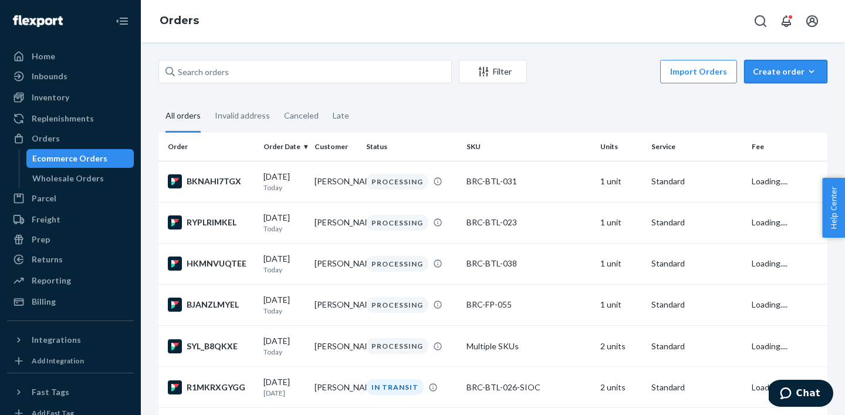
click at [789, 74] on div "Create order" at bounding box center [785, 72] width 66 height 12
click at [782, 99] on span "Ecommerce order" at bounding box center [792, 100] width 73 height 8
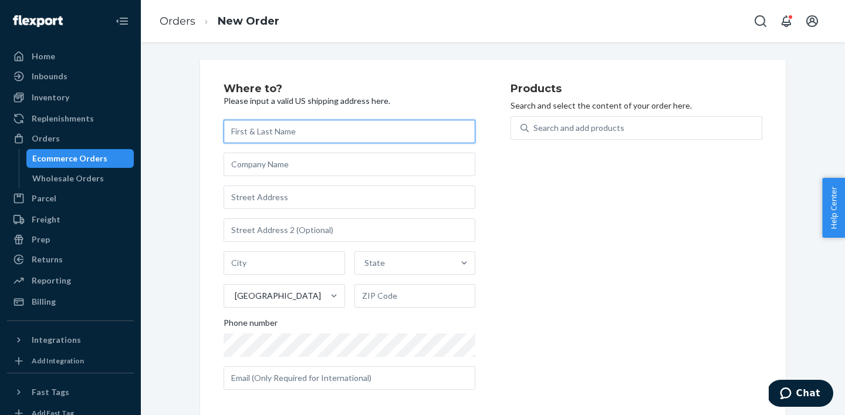
paste input "[PERSON_NAME]"
type input "[PERSON_NAME]"
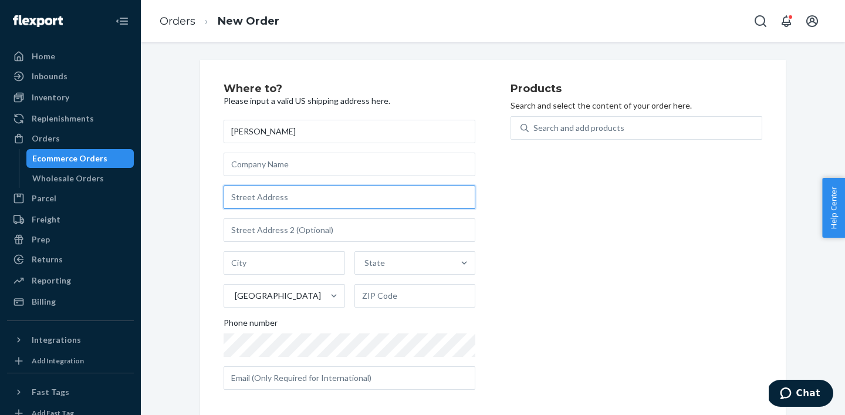
click at [263, 191] on input "text" at bounding box center [349, 196] width 252 height 23
paste input "4538 [GEOGRAPHIC_DATA]"
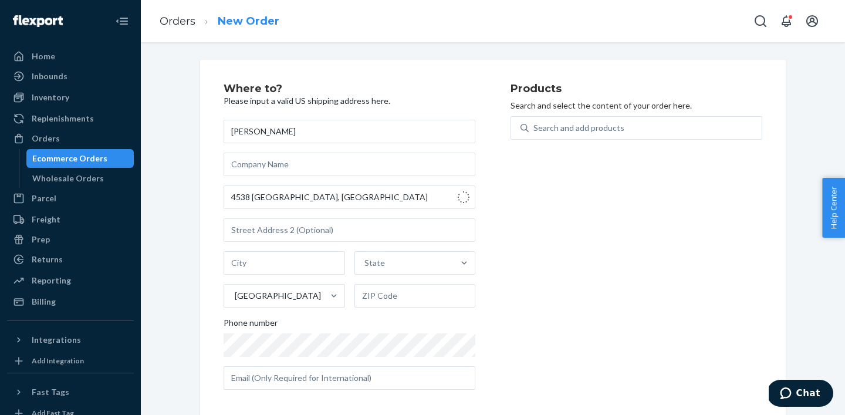
type input "4538 [GEOGRAPHIC_DATA]"
type input "San Antonio"
type input "78223"
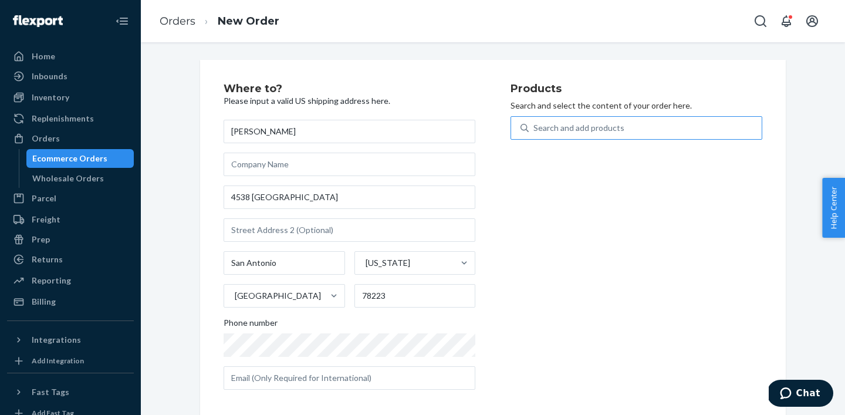
click at [602, 127] on div "Search and add products" at bounding box center [578, 128] width 91 height 12
click at [534, 127] on input "Search and add products" at bounding box center [533, 128] width 1 height 12
paste input "BRC-BTL-019"
type input "BRC-BTL-019"
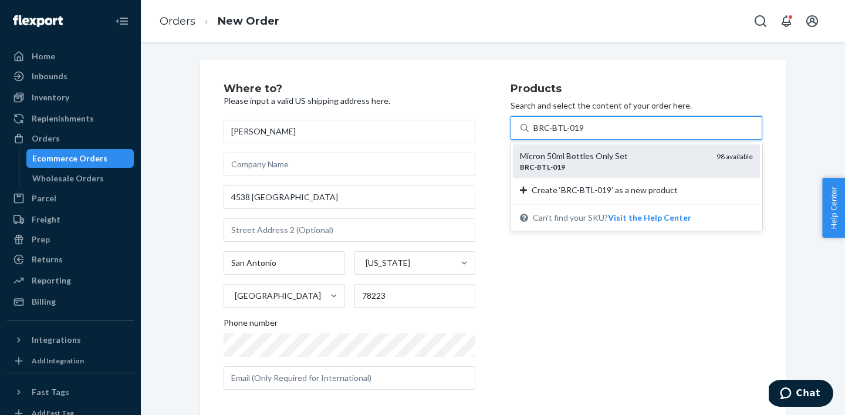
click at [598, 153] on div "Micron 50ml Bottles Only Set" at bounding box center [613, 156] width 187 height 12
click at [584, 134] on input "BRC-BTL-019" at bounding box center [558, 128] width 50 height 12
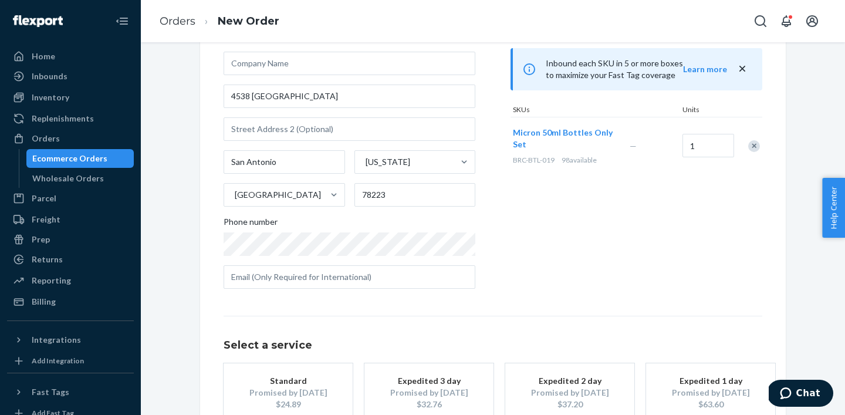
scroll to position [103, 0]
click at [315, 393] on div "Promised by [DATE]" at bounding box center [288, 391] width 94 height 12
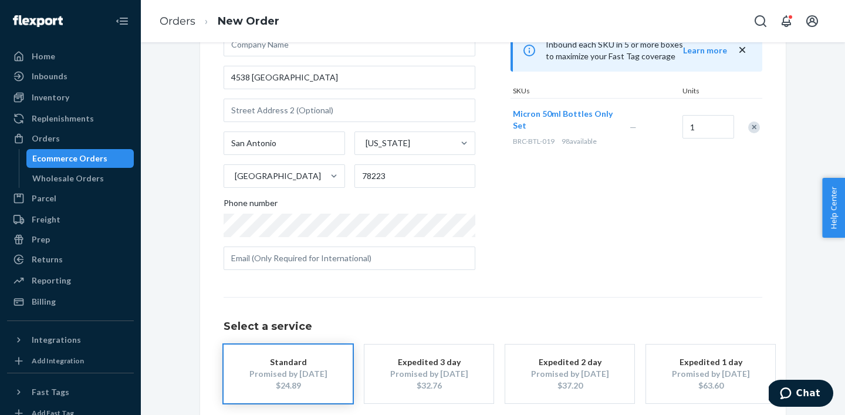
scroll to position [178, 0]
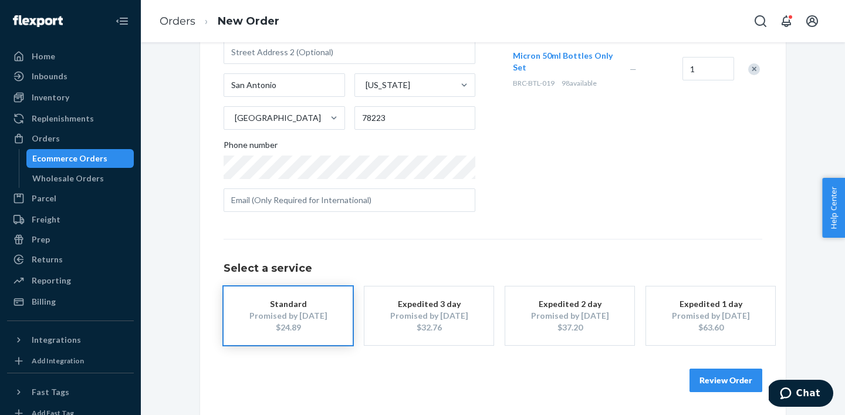
click at [733, 379] on button "Review Order" at bounding box center [725, 379] width 73 height 23
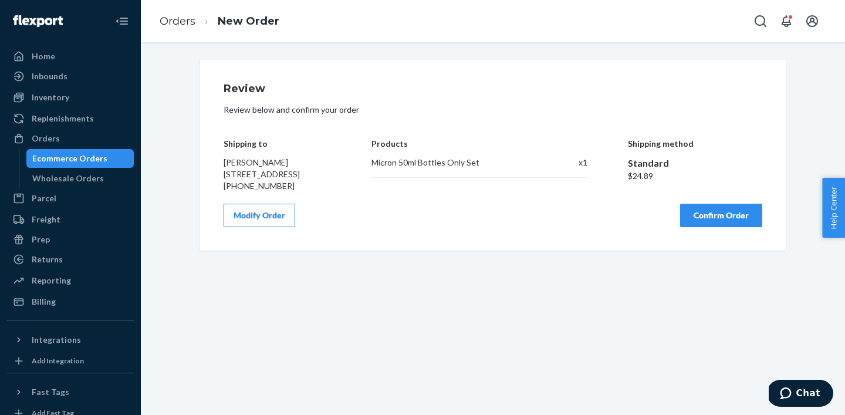
click at [735, 227] on button "Confirm Order" at bounding box center [721, 215] width 82 height 23
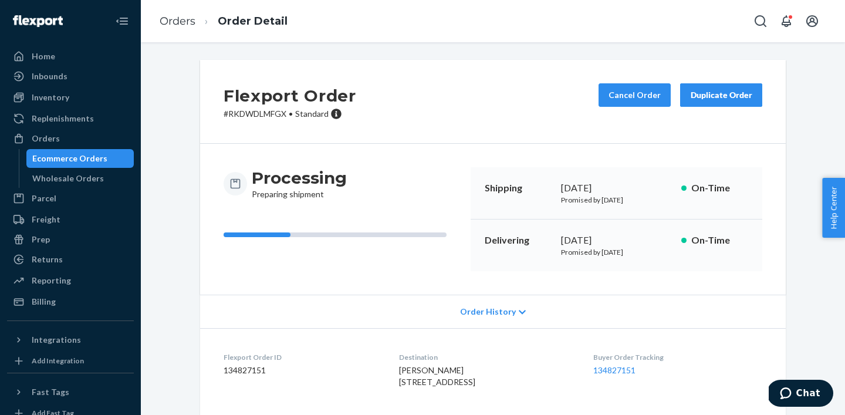
scroll to position [113, 0]
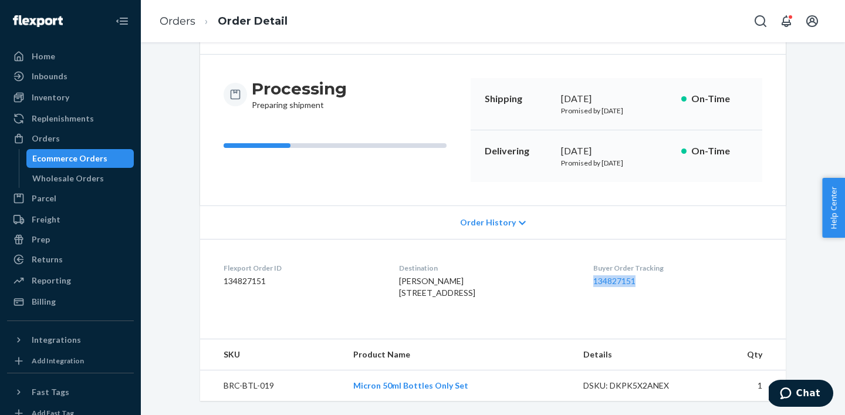
click at [60, 158] on div "Ecommerce Orders" at bounding box center [69, 158] width 75 height 12
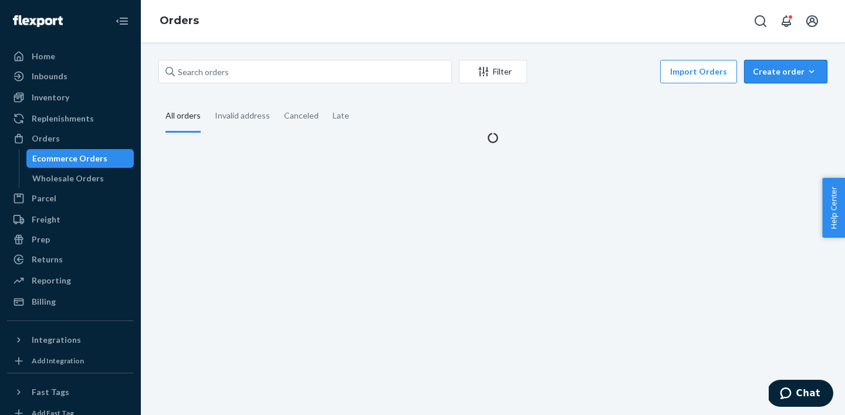
click at [795, 70] on div "Create order" at bounding box center [785, 72] width 66 height 12
click at [775, 104] on span "Ecommerce order" at bounding box center [792, 100] width 73 height 8
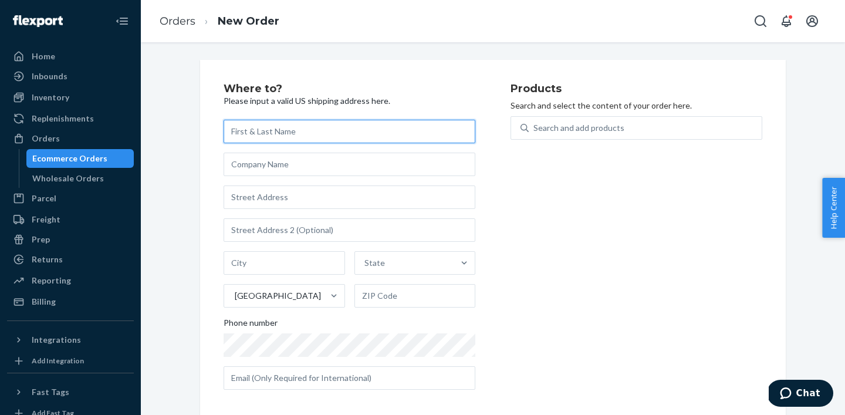
paste input "[PERSON_NAME]"
type input "[PERSON_NAME]"
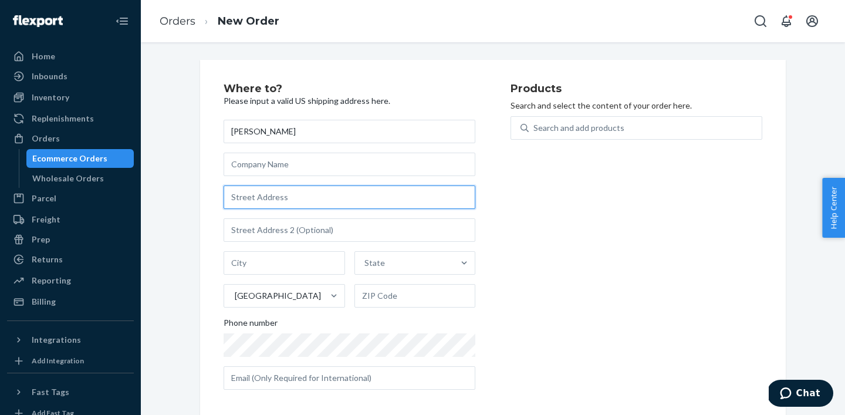
click at [274, 201] on input "text" at bounding box center [349, 196] width 252 height 23
paste input "[STREET_ADDRESS]"
type input "[STREET_ADDRESS]"
type input "[PERSON_NAME][GEOGRAPHIC_DATA]"
type input "70517"
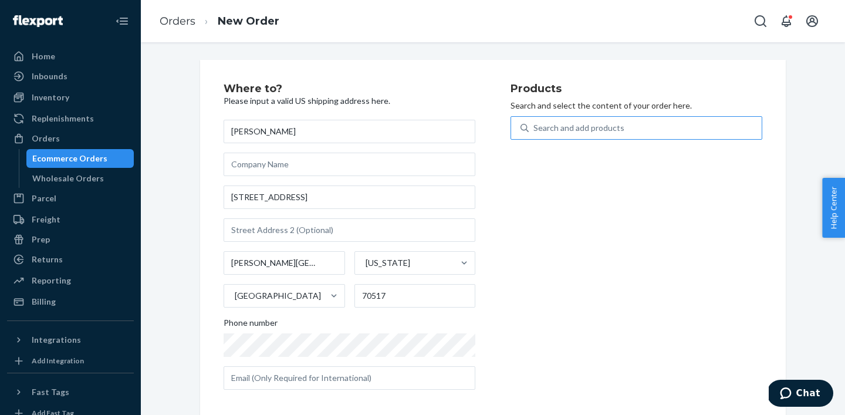
click at [572, 128] on div "Search and add products" at bounding box center [578, 128] width 91 height 12
click at [534, 128] on input "Search and add products" at bounding box center [533, 128] width 1 height 12
click at [572, 128] on div "Search and add products" at bounding box center [578, 128] width 91 height 12
click at [534, 128] on input "0 results available. Use Up and Down to choose options, press Enter to select t…" at bounding box center [533, 128] width 1 height 12
paste input "BRC-BTL-020"
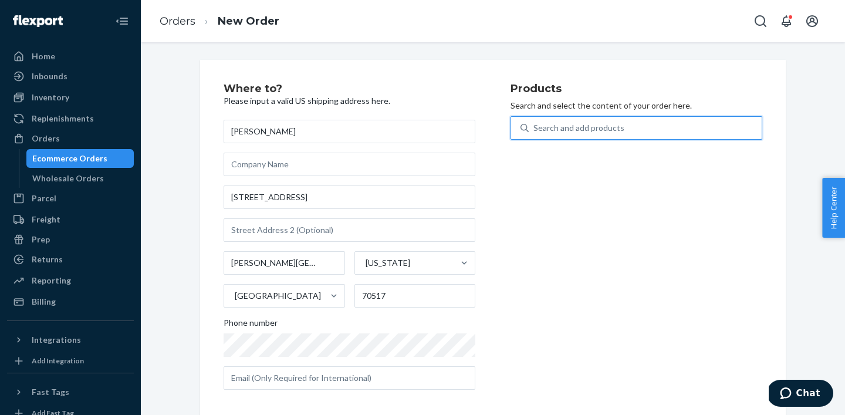
type input "BRC-BTL-020"
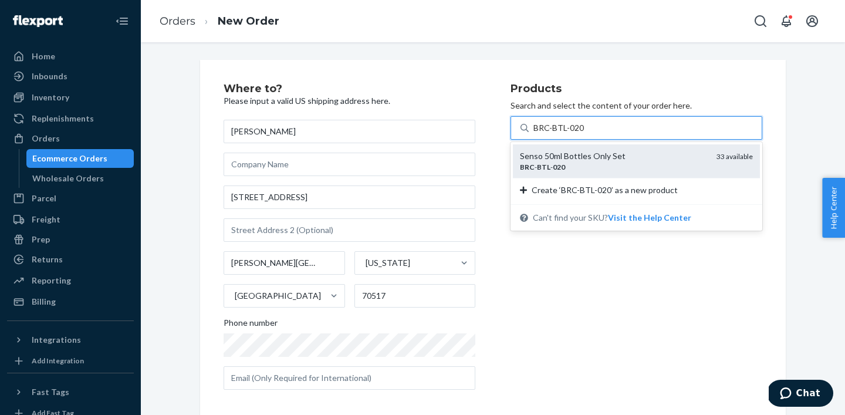
click at [584, 160] on div "Senso 50ml Bottles Only Set" at bounding box center [613, 156] width 187 height 12
click at [584, 134] on input "BRC-BTL-020" at bounding box center [558, 128] width 50 height 12
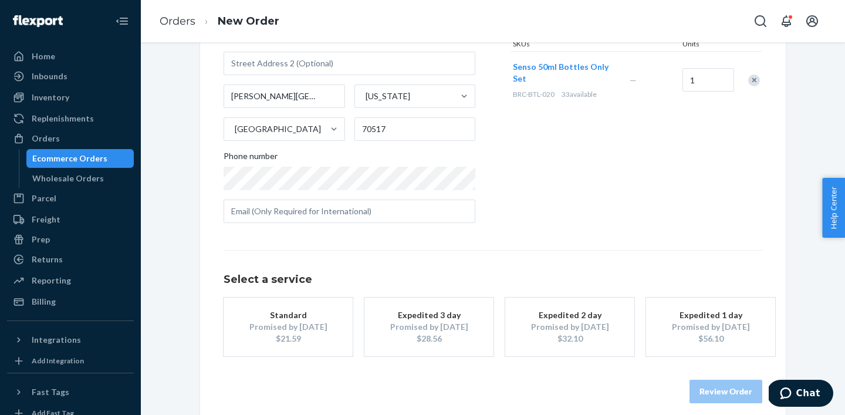
scroll to position [178, 0]
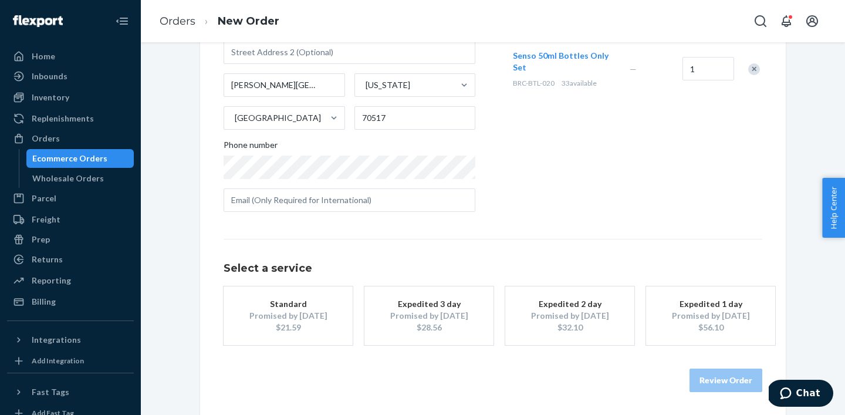
click at [272, 320] on div "Promised by [DATE]" at bounding box center [288, 316] width 94 height 12
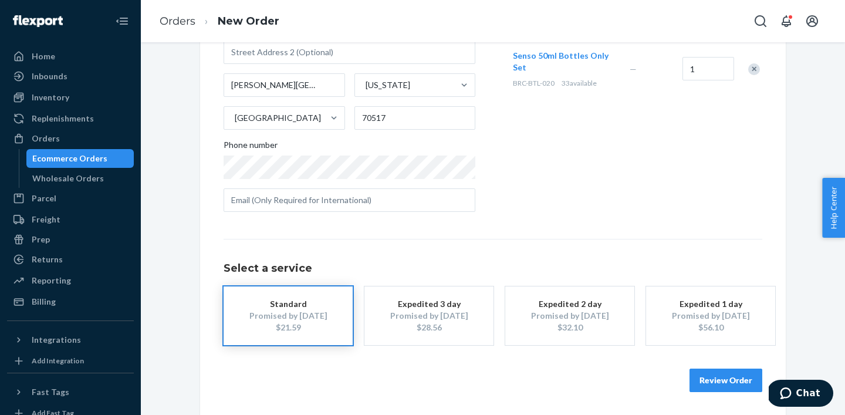
click at [720, 380] on button "Review Order" at bounding box center [725, 379] width 73 height 23
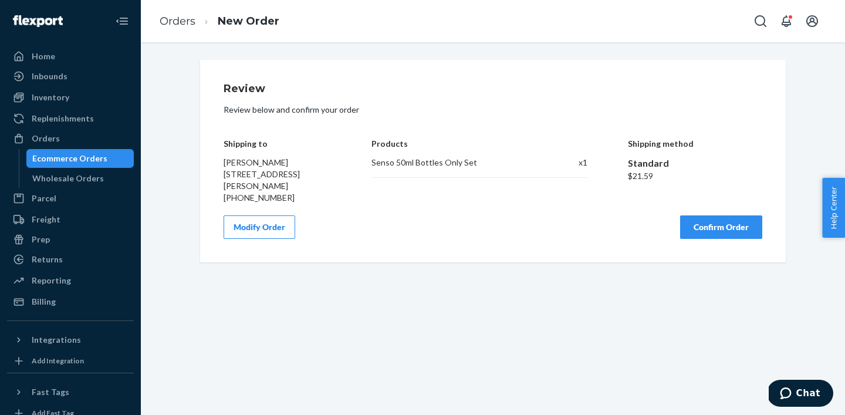
click at [722, 226] on button "Confirm Order" at bounding box center [721, 226] width 82 height 23
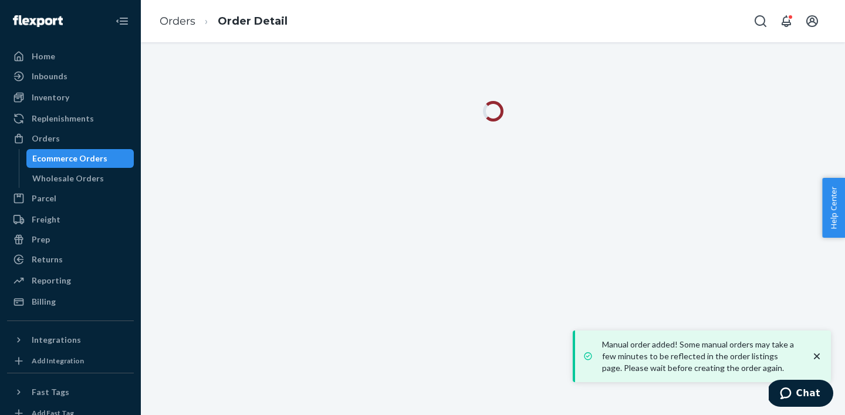
click at [813, 354] on icon "close toast" at bounding box center [817, 356] width 12 height 12
